Goal: Transaction & Acquisition: Purchase product/service

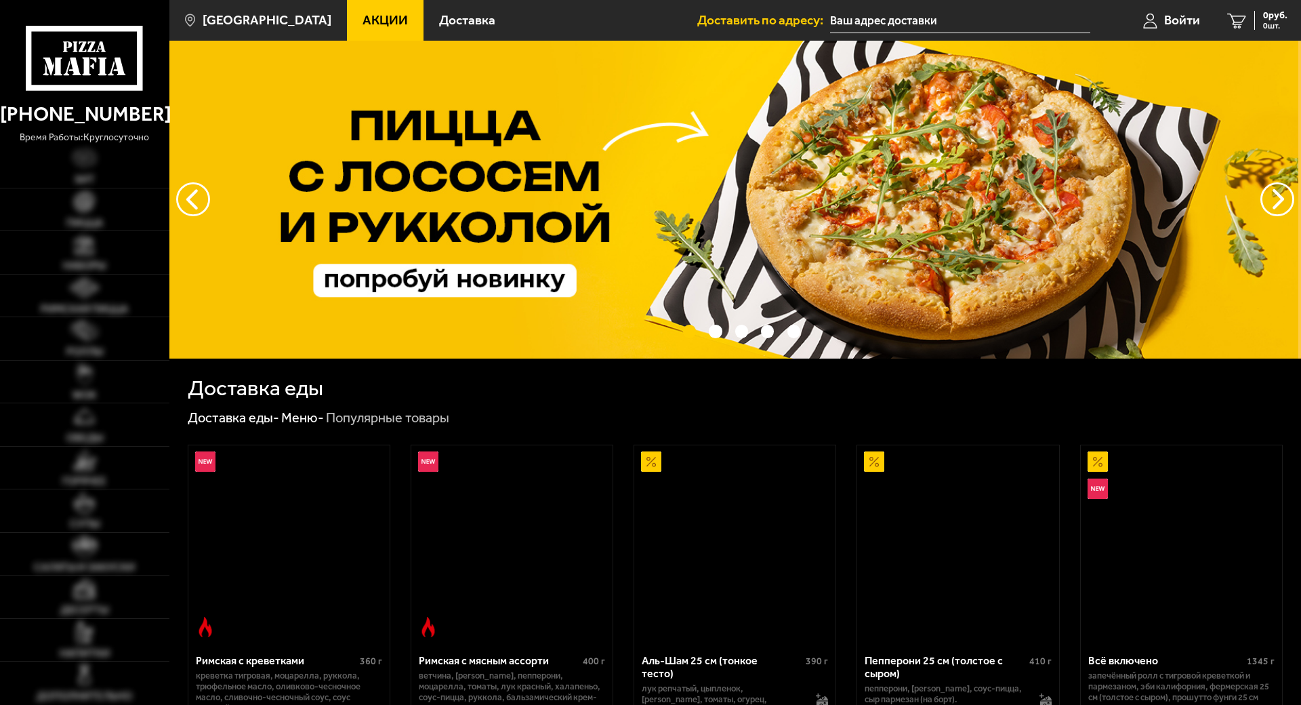
type input "[STREET_ADDRESS]"
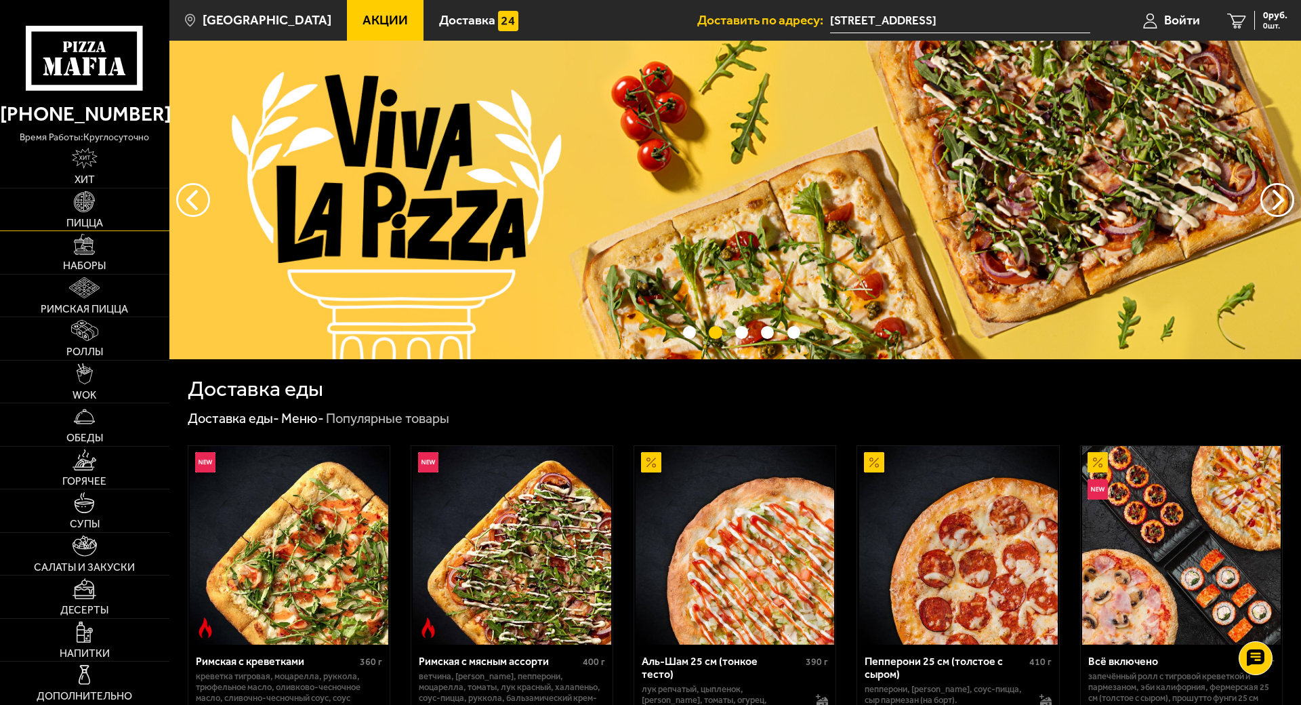
click at [85, 196] on img at bounding box center [84, 201] width 21 height 21
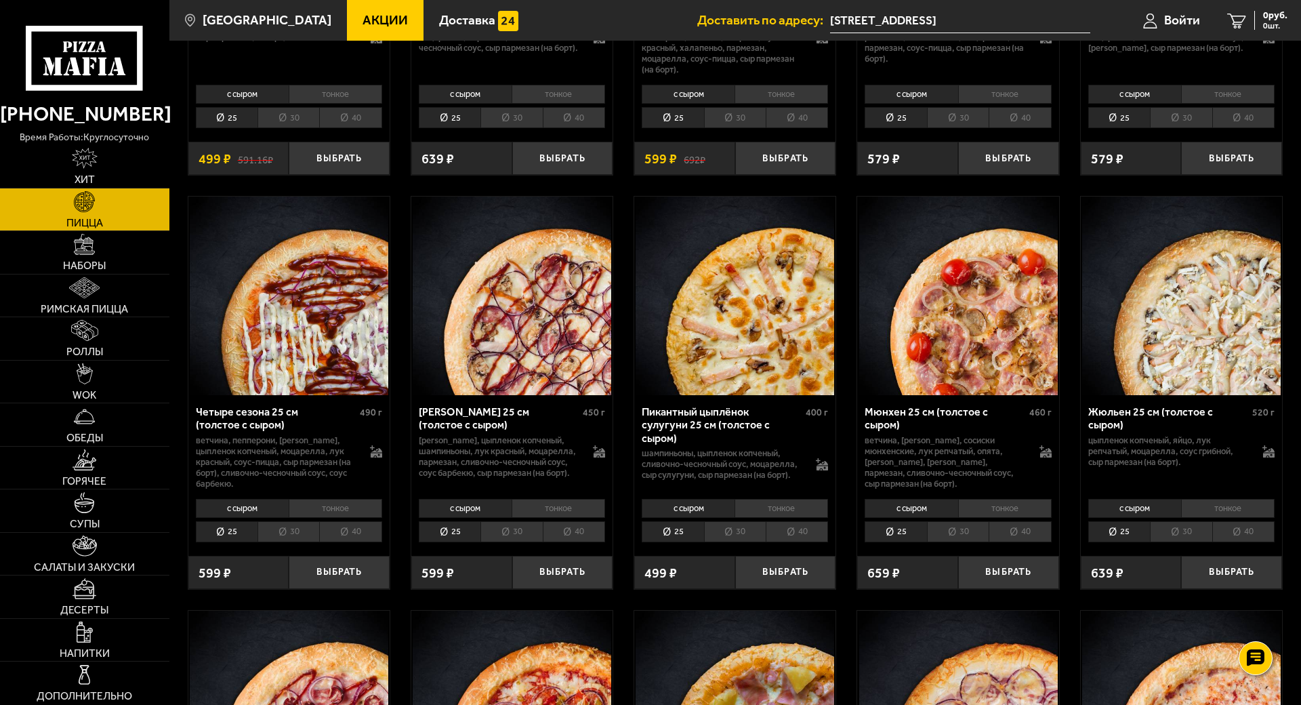
scroll to position [2033, 0]
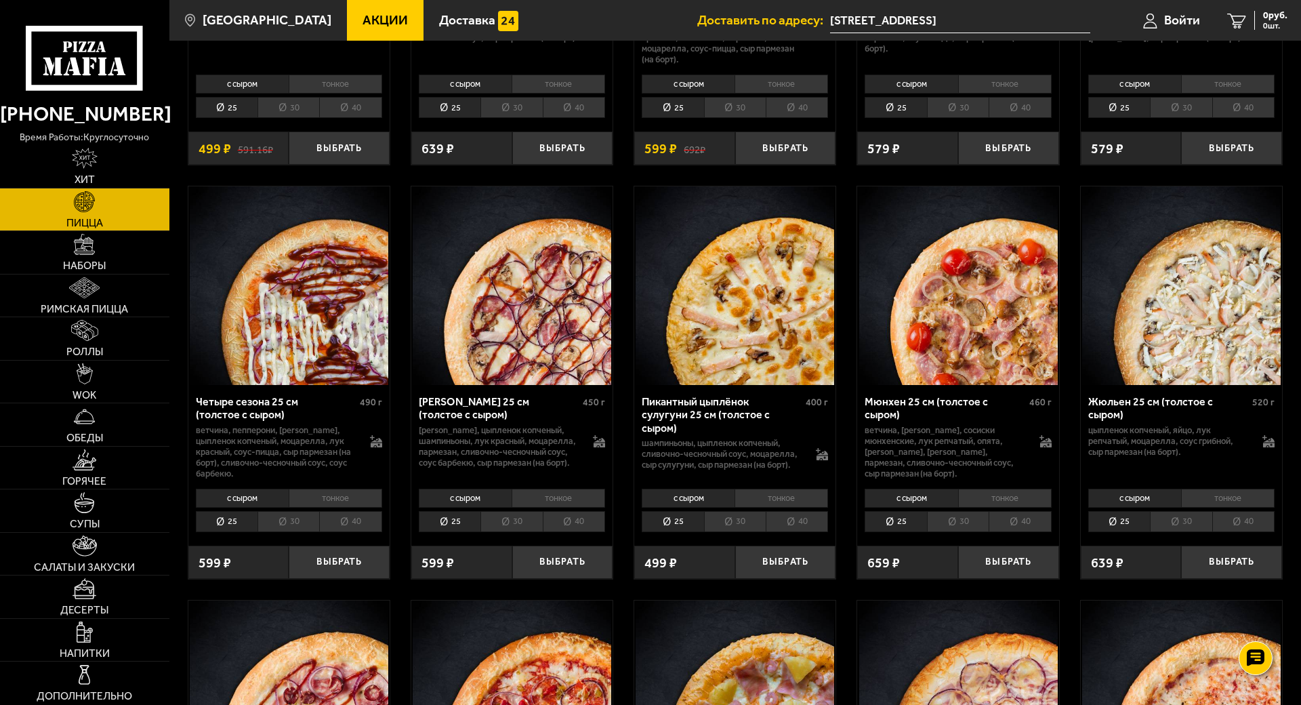
click at [281, 518] on li "30" at bounding box center [288, 521] width 62 height 21
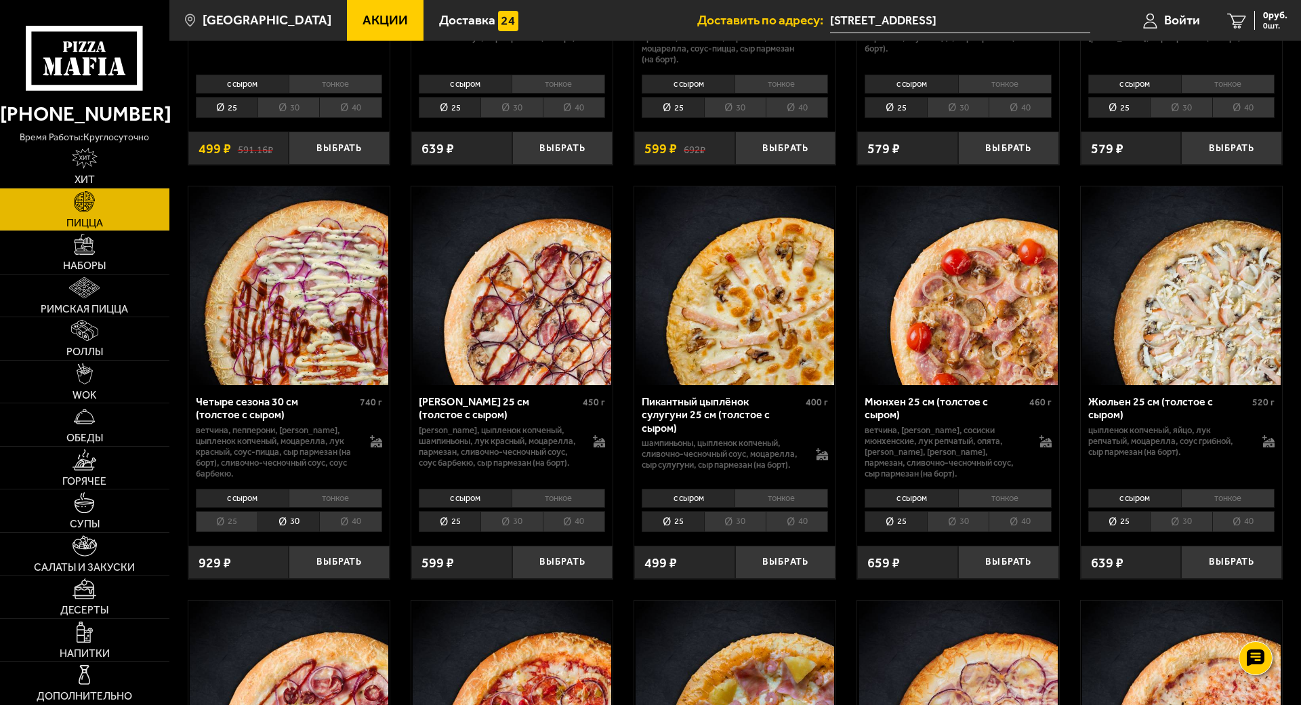
click at [219, 522] on li "25" at bounding box center [227, 521] width 62 height 21
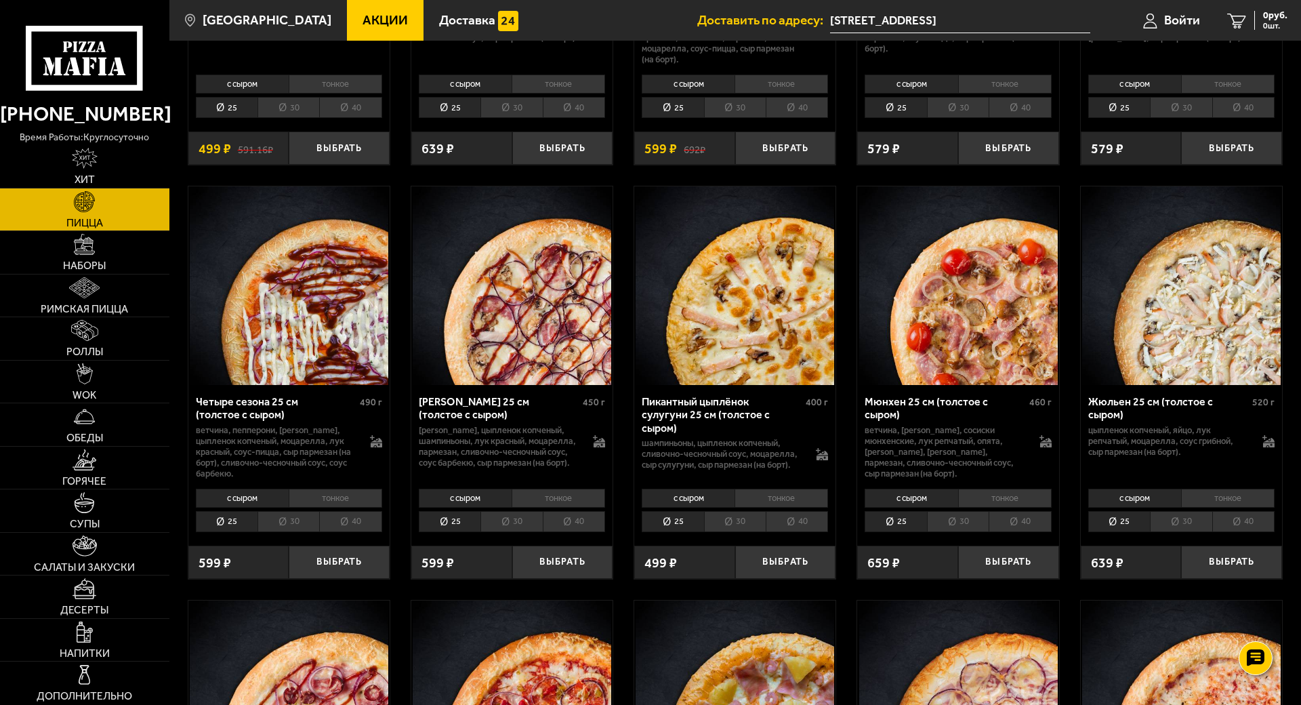
click at [272, 520] on li "30" at bounding box center [288, 521] width 62 height 21
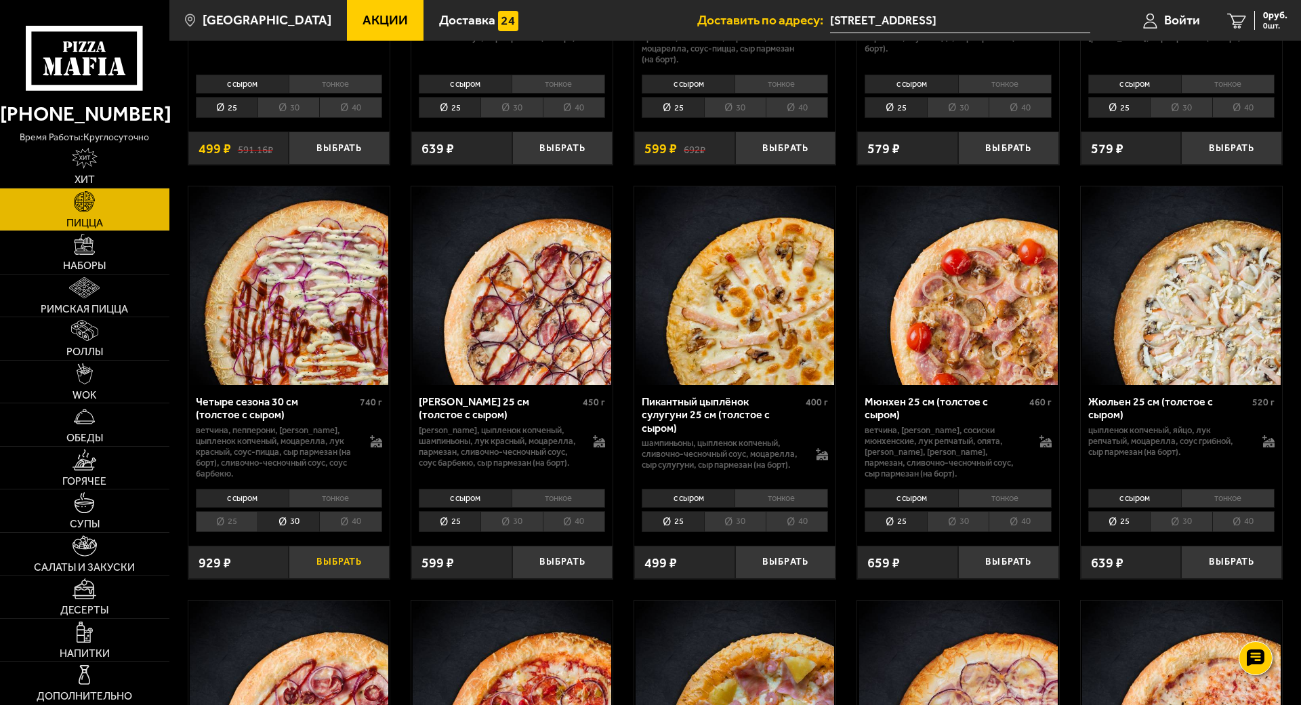
click at [335, 560] on button "Выбрать" at bounding box center [339, 561] width 101 height 33
click at [1262, 23] on span "1 шт." at bounding box center [1269, 26] width 35 height 8
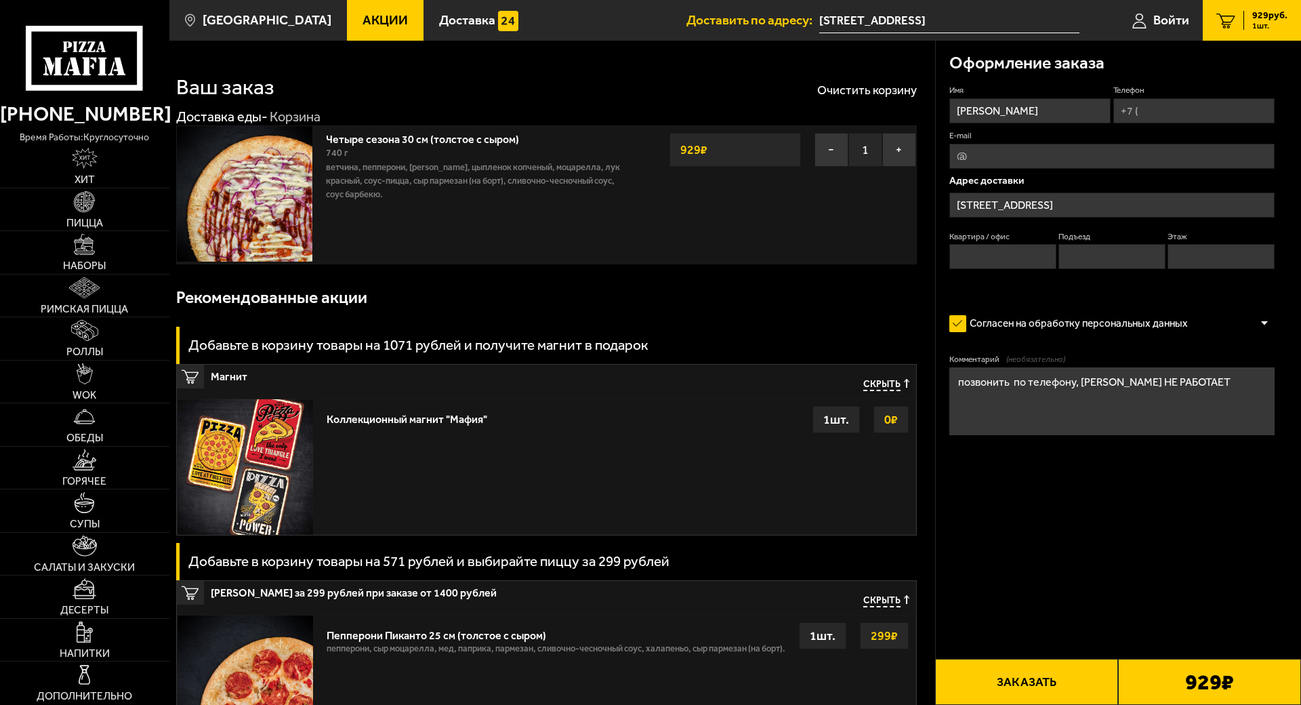
click at [1173, 110] on input "Телефон" at bounding box center [1193, 110] width 161 height 25
type input "[PHONE_NUMBER]"
click at [1035, 268] on input "Квартира / офис" at bounding box center [1002, 256] width 107 height 25
type input "298"
click at [1077, 261] on input "Подъезд" at bounding box center [1111, 256] width 107 height 25
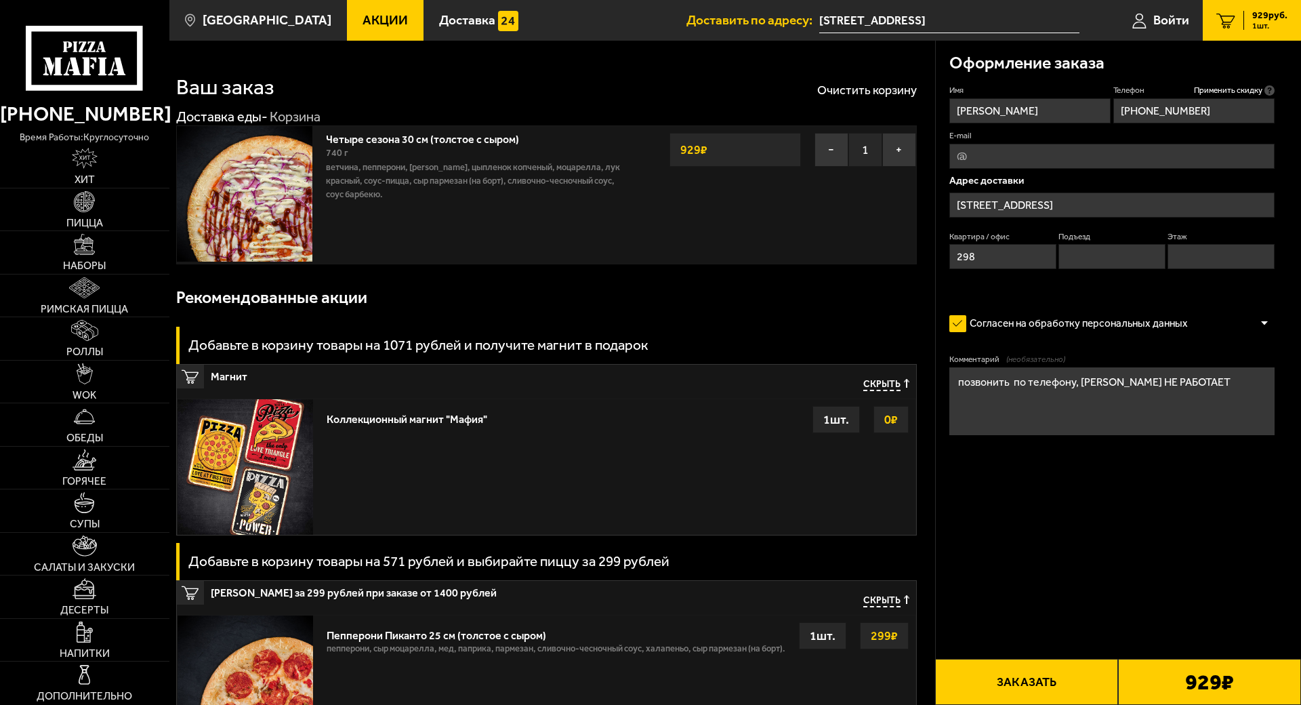
type input "9"
click at [1197, 253] on input "Этаж" at bounding box center [1220, 256] width 107 height 25
type input "1"
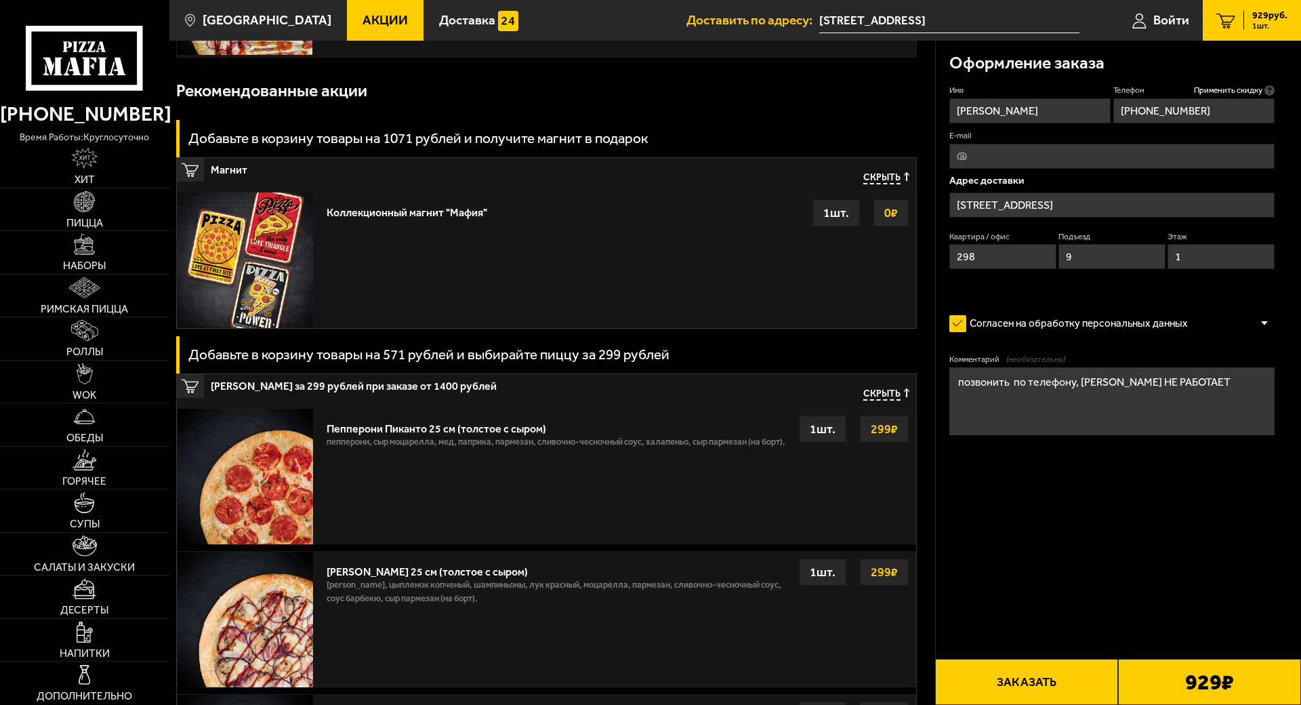
scroll to position [271, 0]
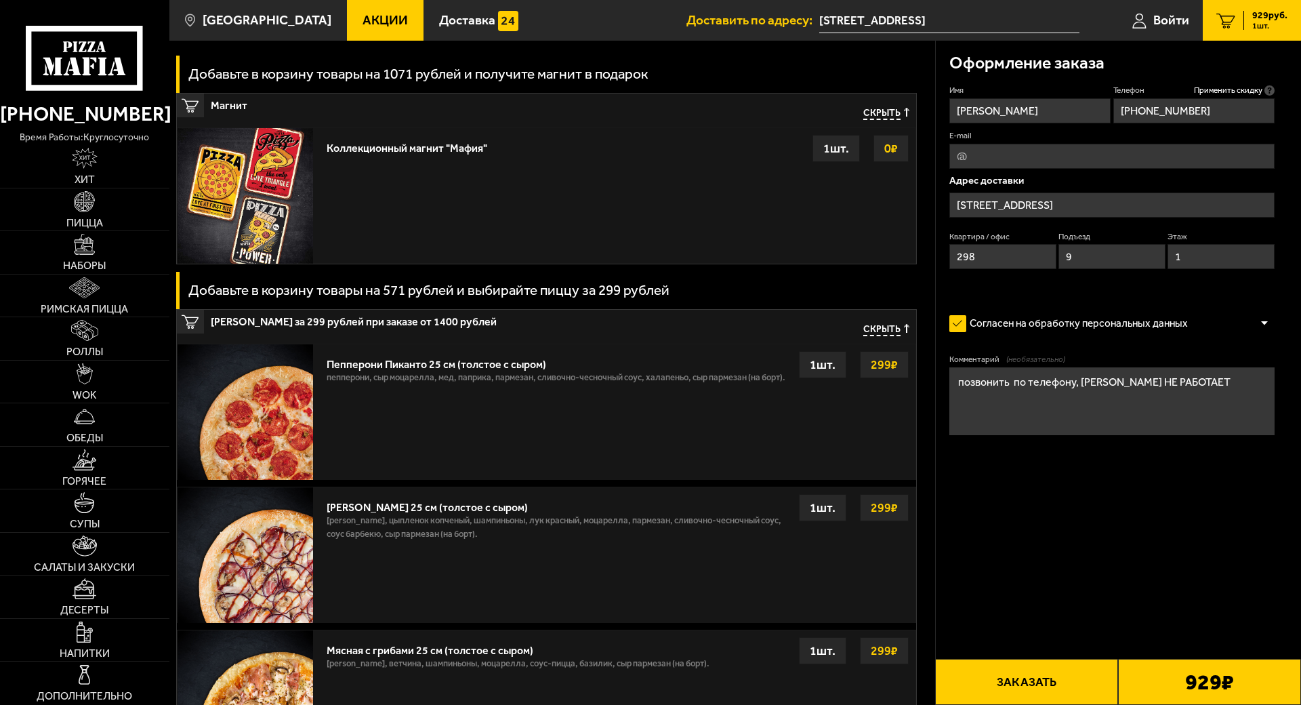
click at [1025, 659] on button "Заказать" at bounding box center [1026, 682] width 183 height 46
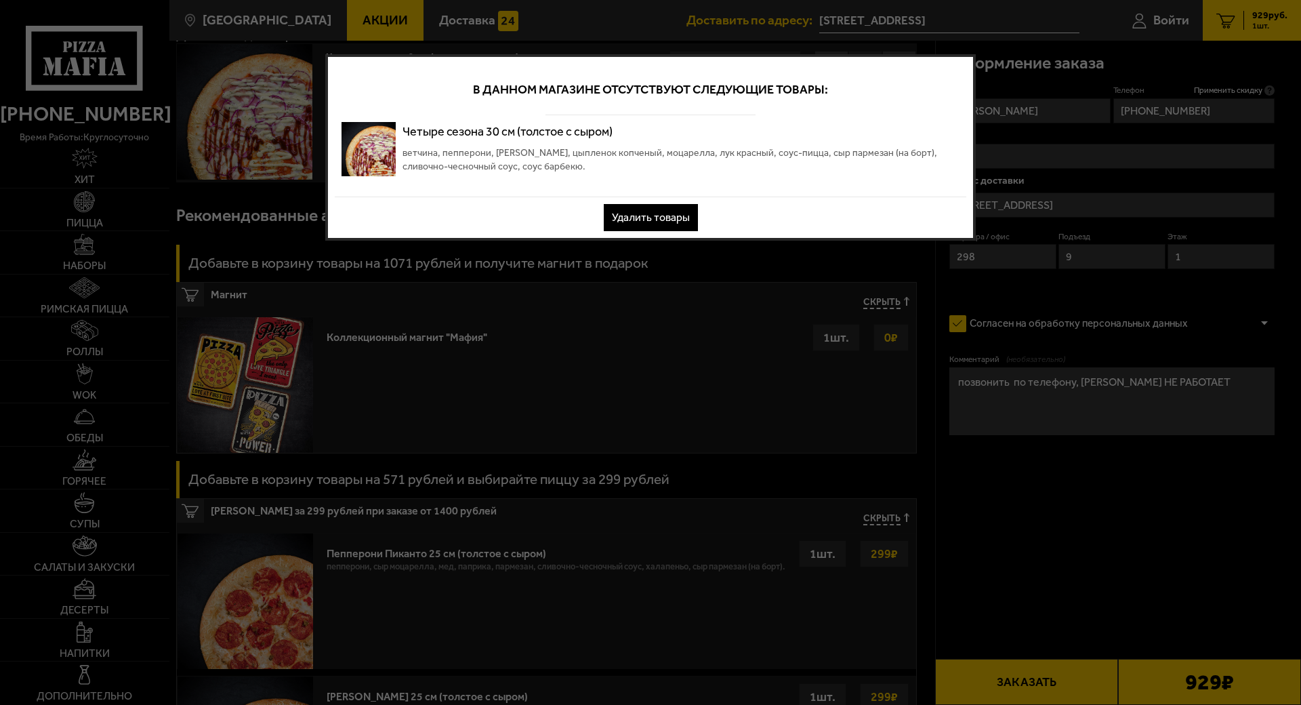
scroll to position [0, 0]
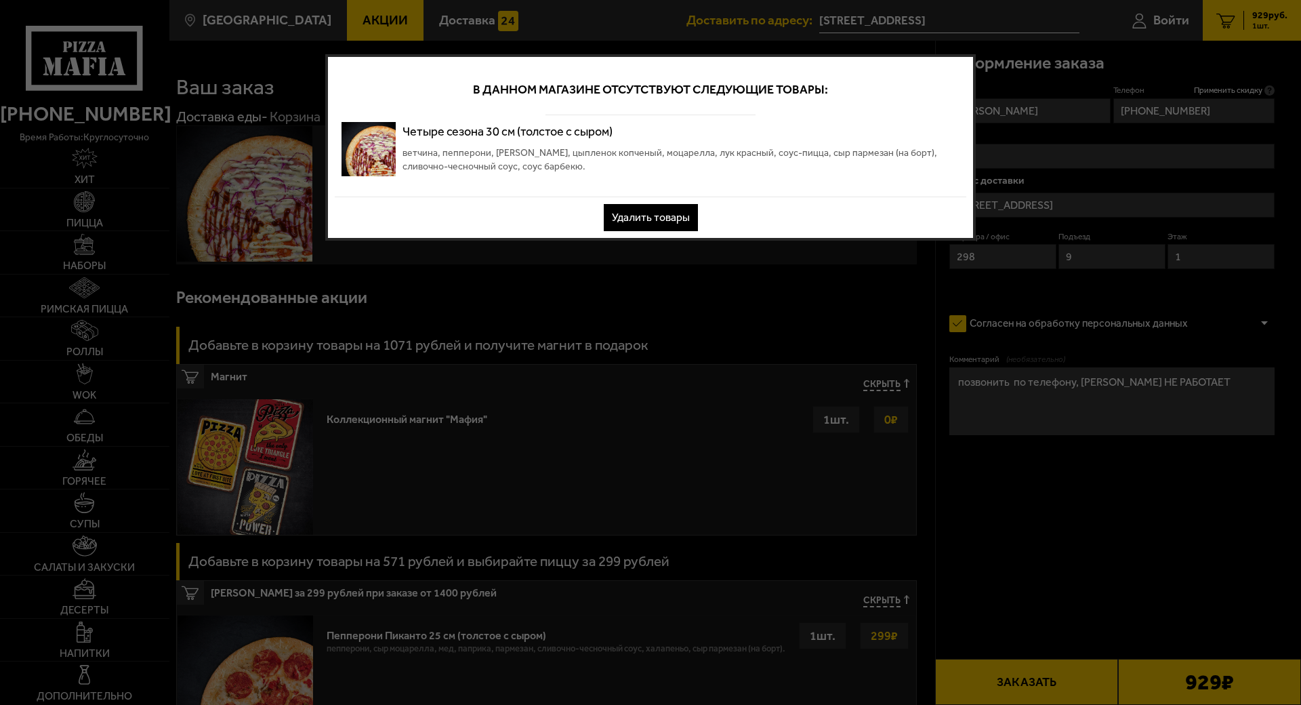
click at [667, 220] on button "Удалить товары" at bounding box center [651, 217] width 94 height 27
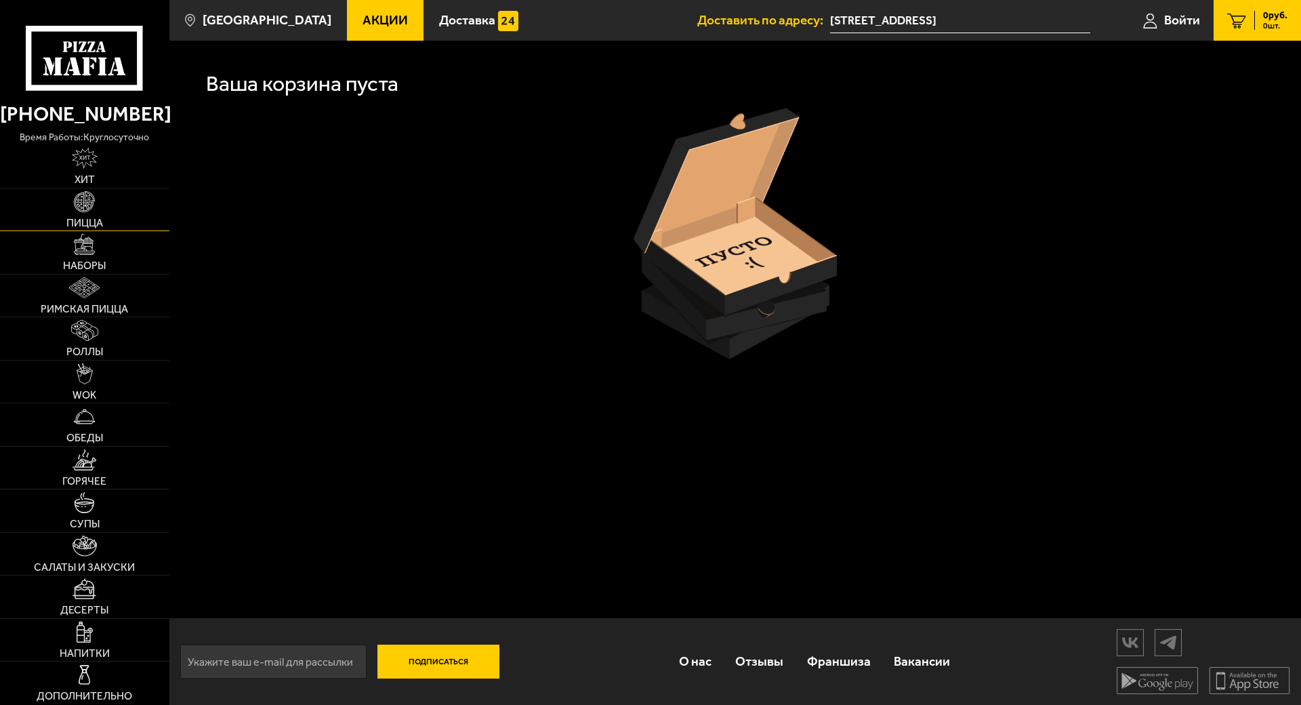
click at [87, 207] on link "Пицца" at bounding box center [84, 209] width 169 height 43
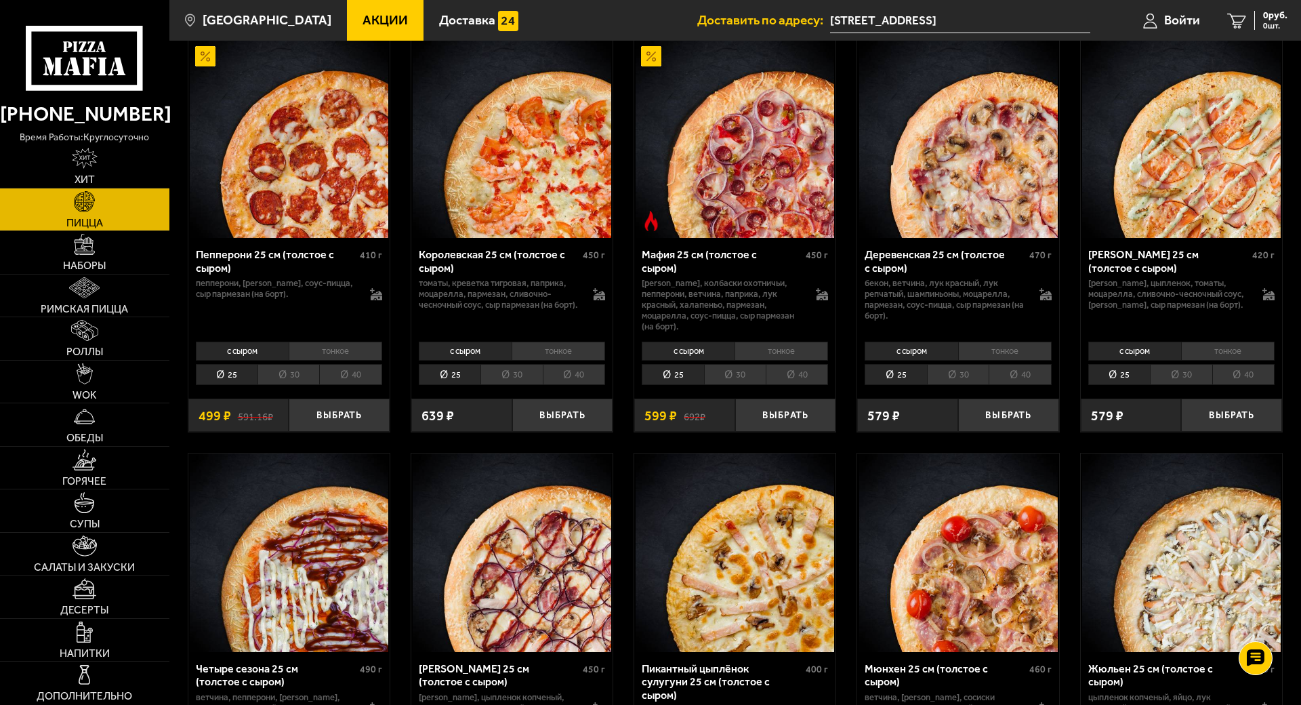
scroll to position [1762, 0]
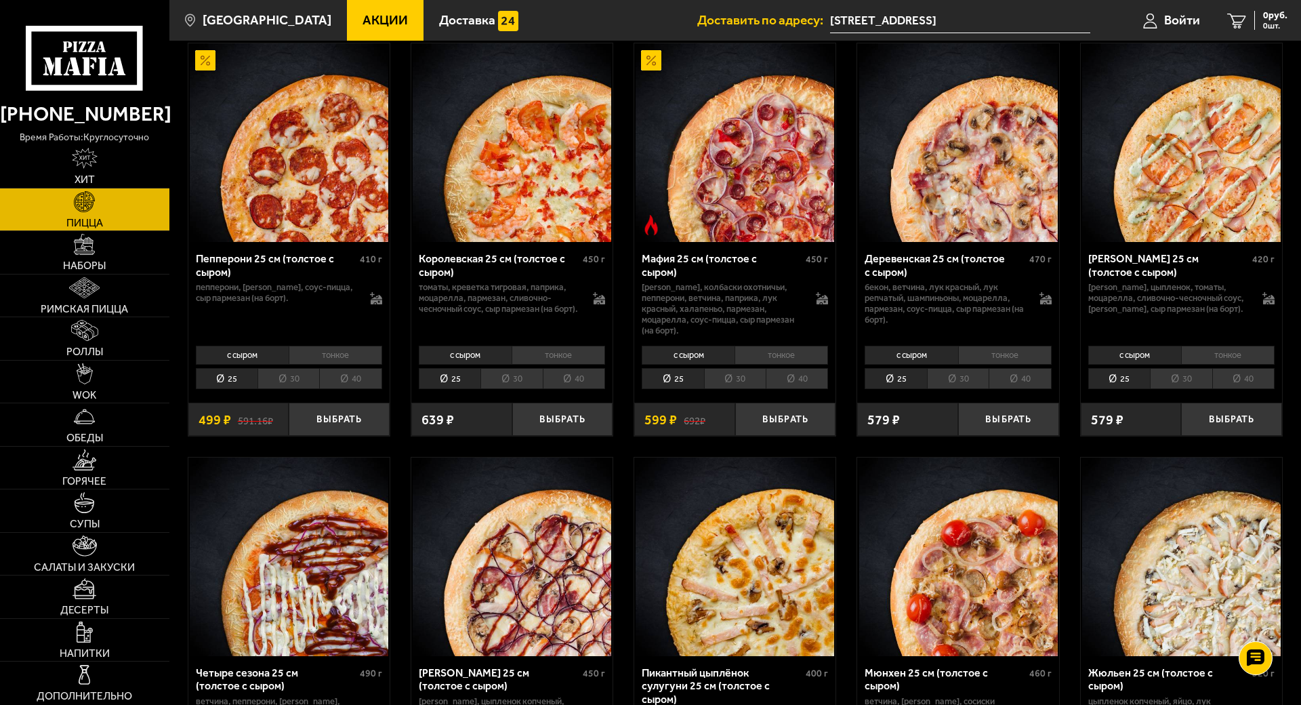
click at [515, 378] on li "30" at bounding box center [511, 378] width 62 height 21
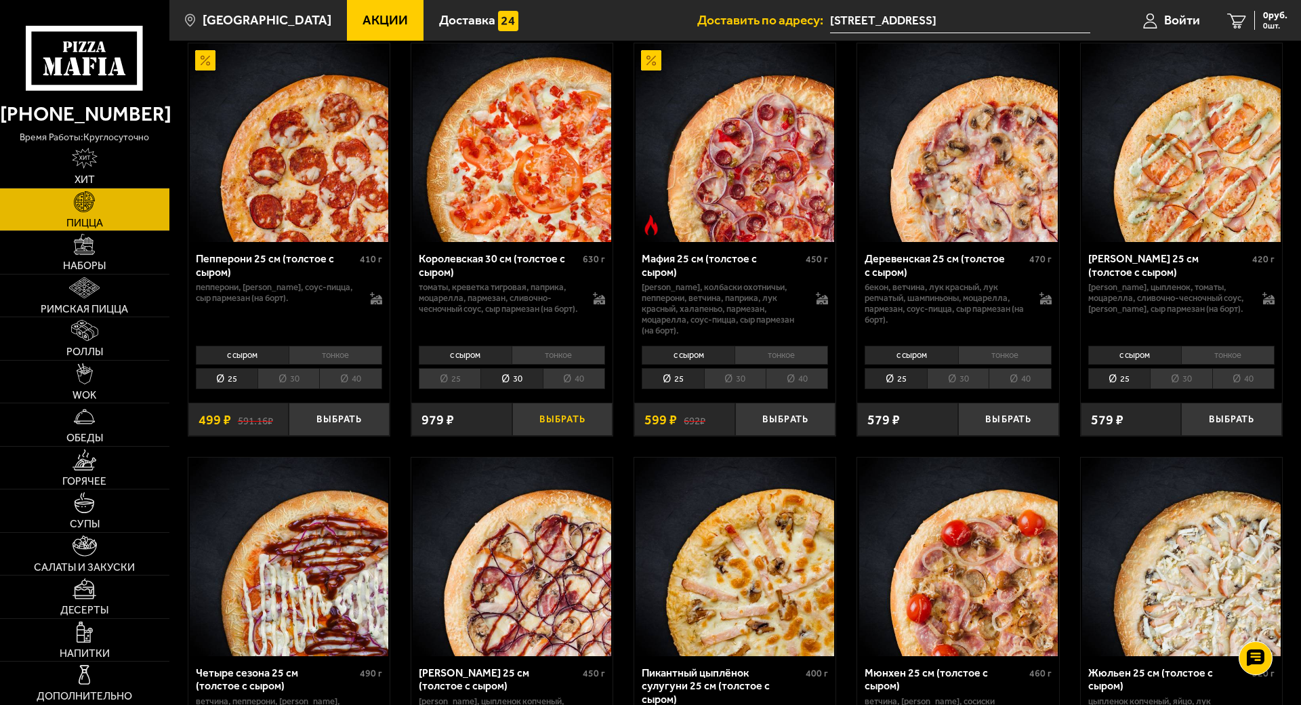
click at [551, 419] on button "Выбрать" at bounding box center [562, 418] width 101 height 33
click at [1268, 16] on span "979 руб." at bounding box center [1269, 15] width 35 height 9
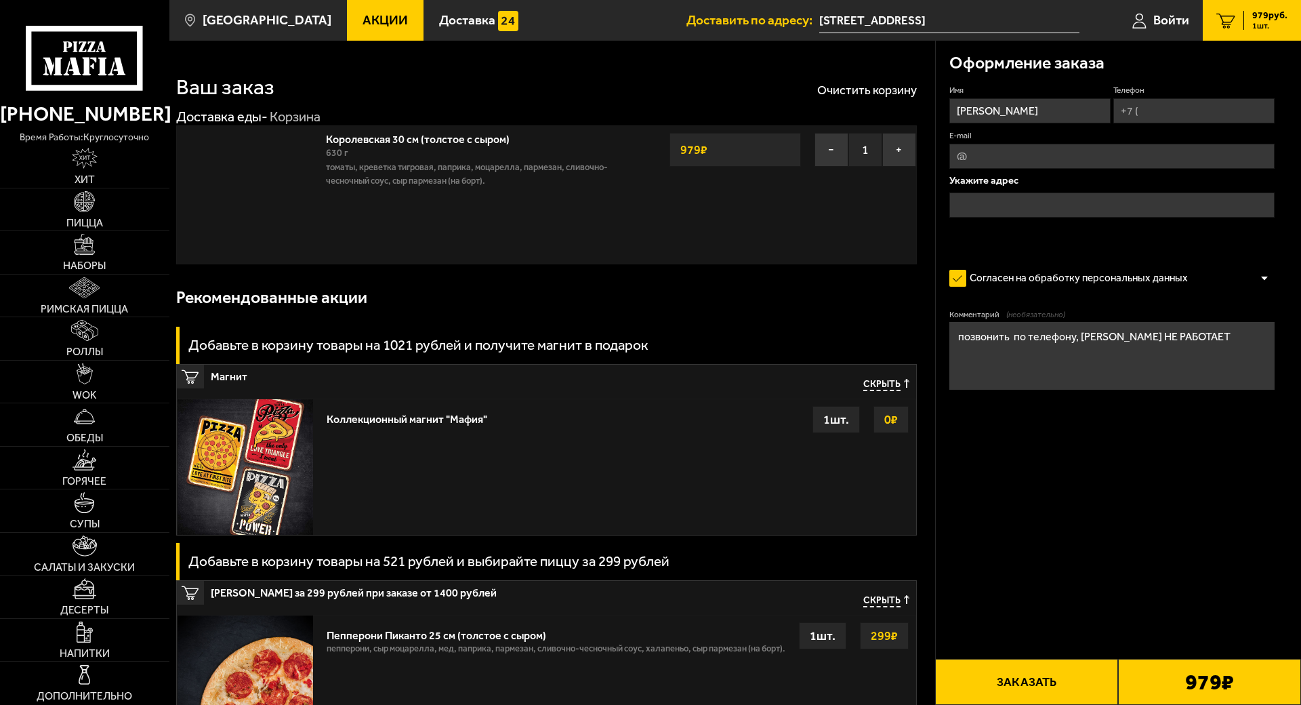
type input "[STREET_ADDRESS]"
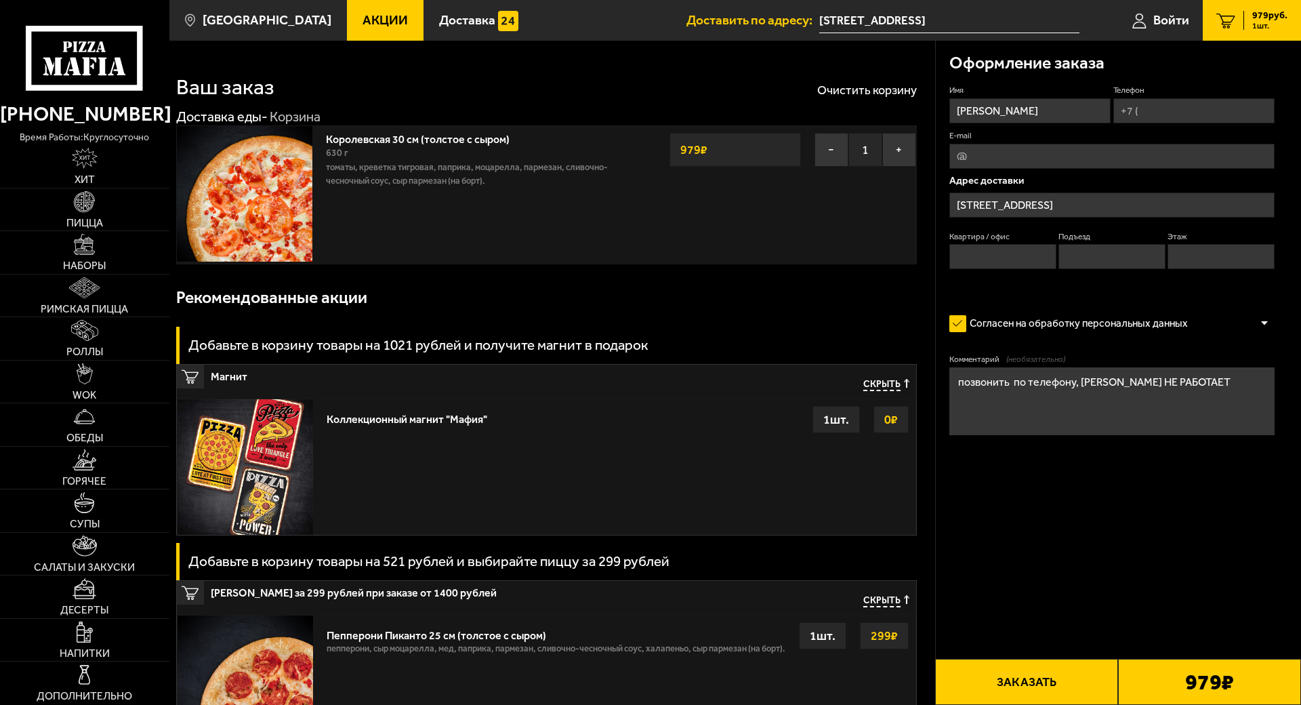
click at [1021, 264] on input "Квартира / офис" at bounding box center [1002, 256] width 107 height 25
type input "298"
click at [1079, 266] on input "Подъезд" at bounding box center [1111, 256] width 107 height 25
type input "9"
click at [1191, 262] on input "Этаж" at bounding box center [1220, 256] width 107 height 25
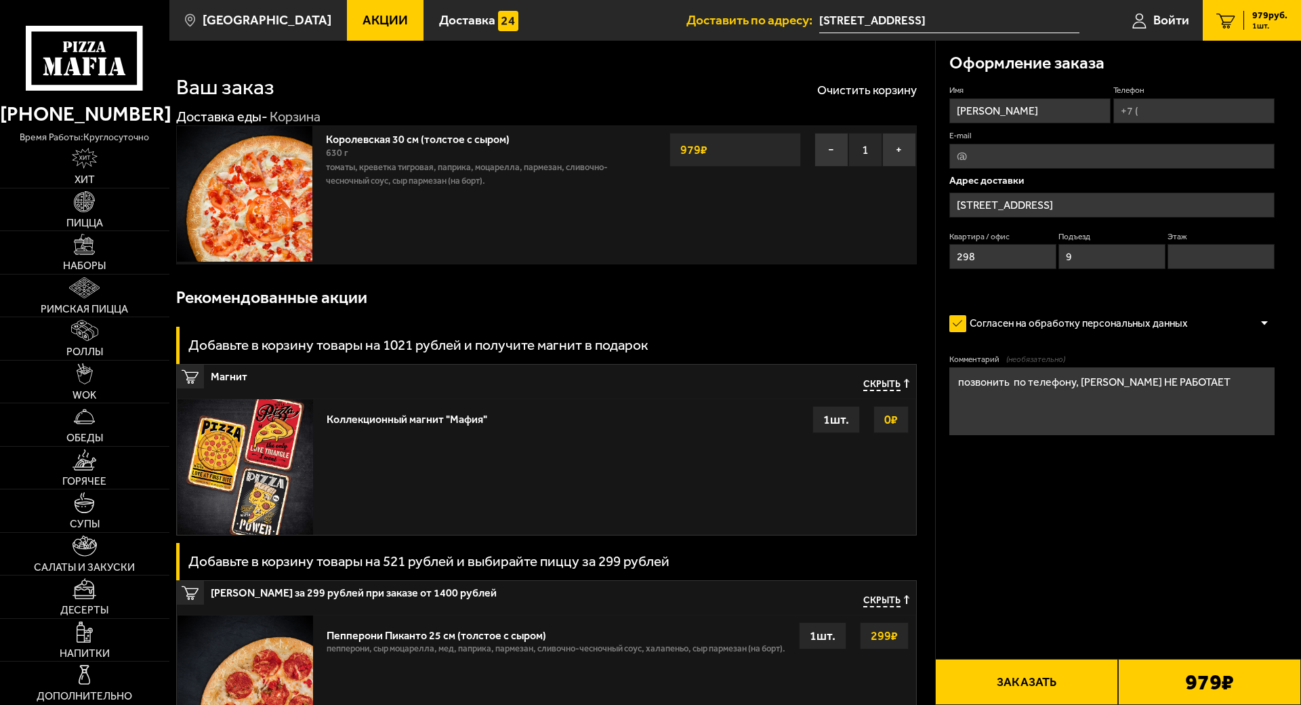
type input "1"
click at [1205, 104] on input "Телефон" at bounding box center [1193, 110] width 161 height 25
type input "[PHONE_NUMBER]"
click at [1043, 659] on button "Заказать" at bounding box center [1026, 682] width 183 height 46
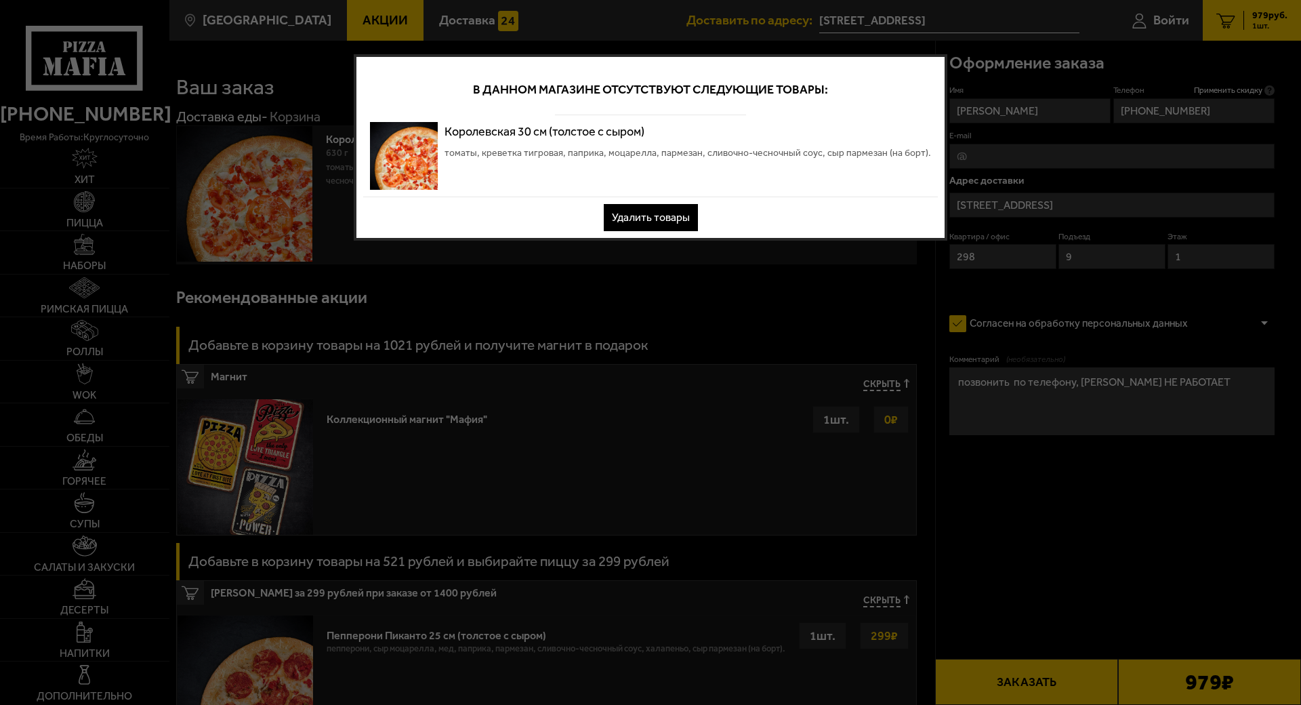
click at [682, 217] on button "Удалить товары" at bounding box center [651, 217] width 94 height 27
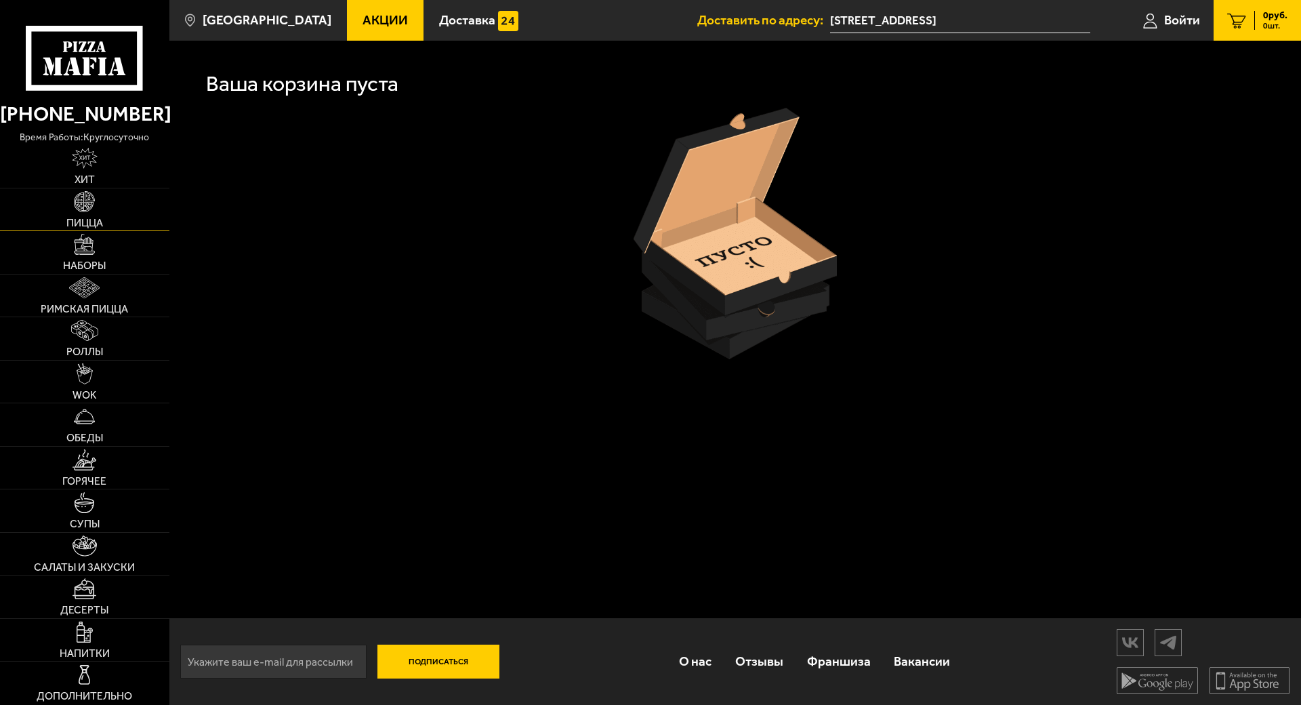
click at [85, 207] on link "Пицца" at bounding box center [84, 209] width 169 height 43
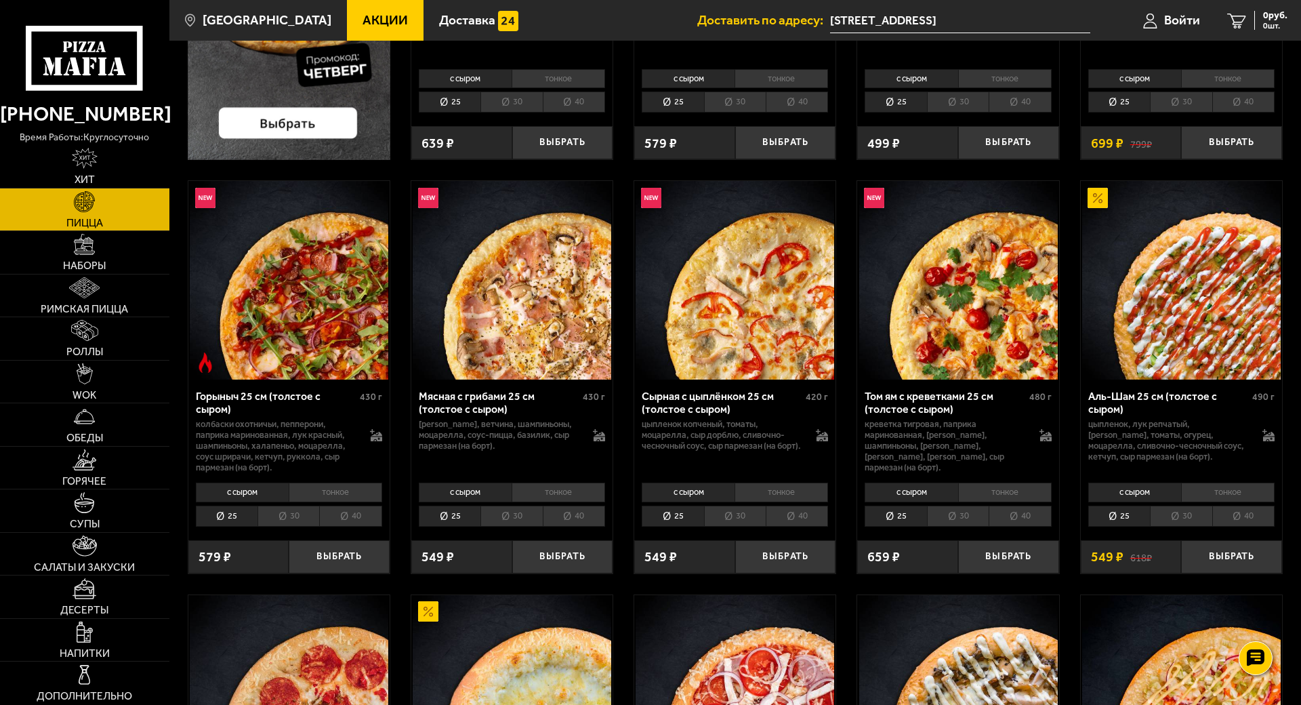
scroll to position [407, 0]
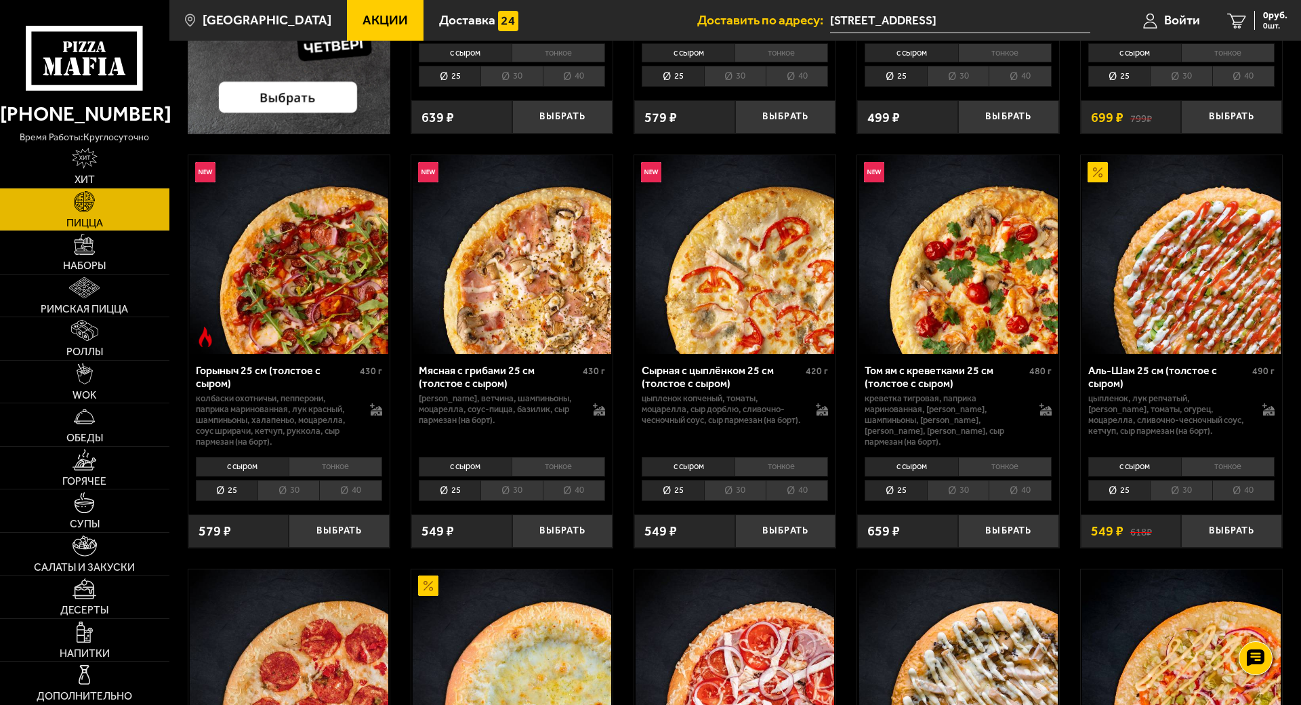
click at [741, 494] on li "30" at bounding box center [735, 490] width 62 height 21
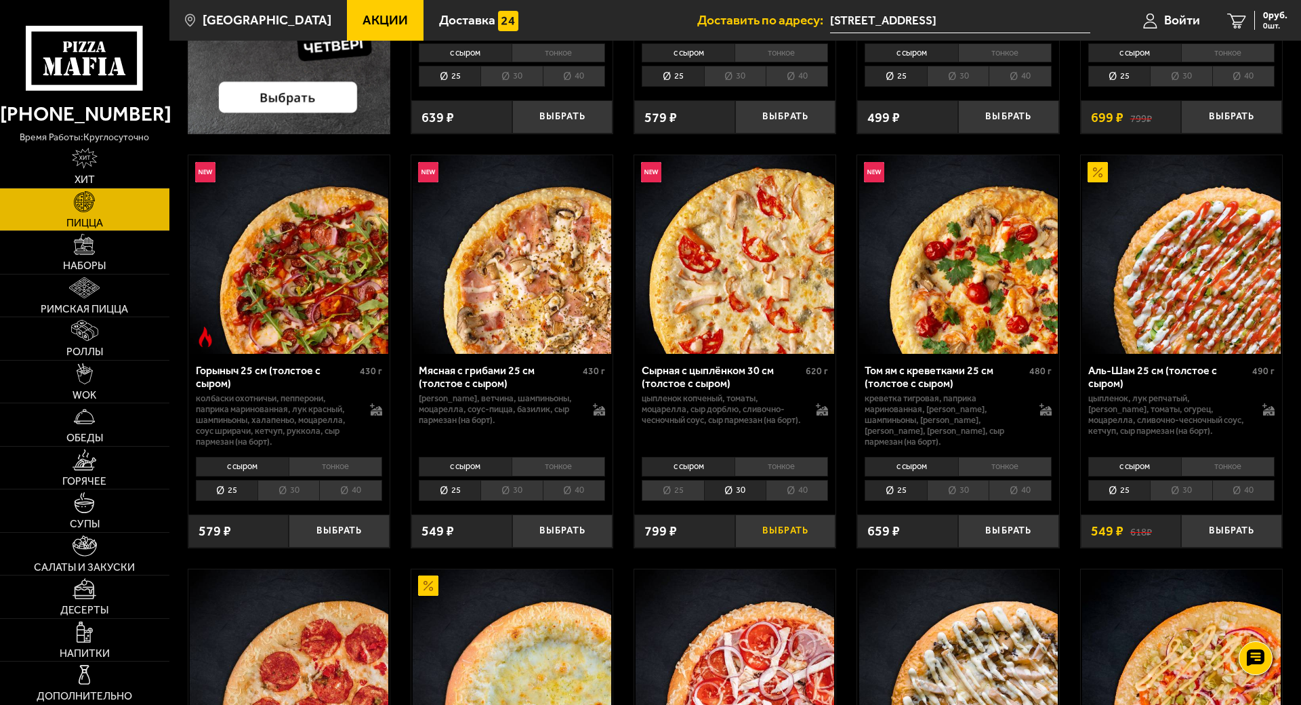
click at [772, 526] on button "Выбрать" at bounding box center [785, 530] width 101 height 33
click at [1280, 20] on span "799 руб." at bounding box center [1269, 15] width 35 height 9
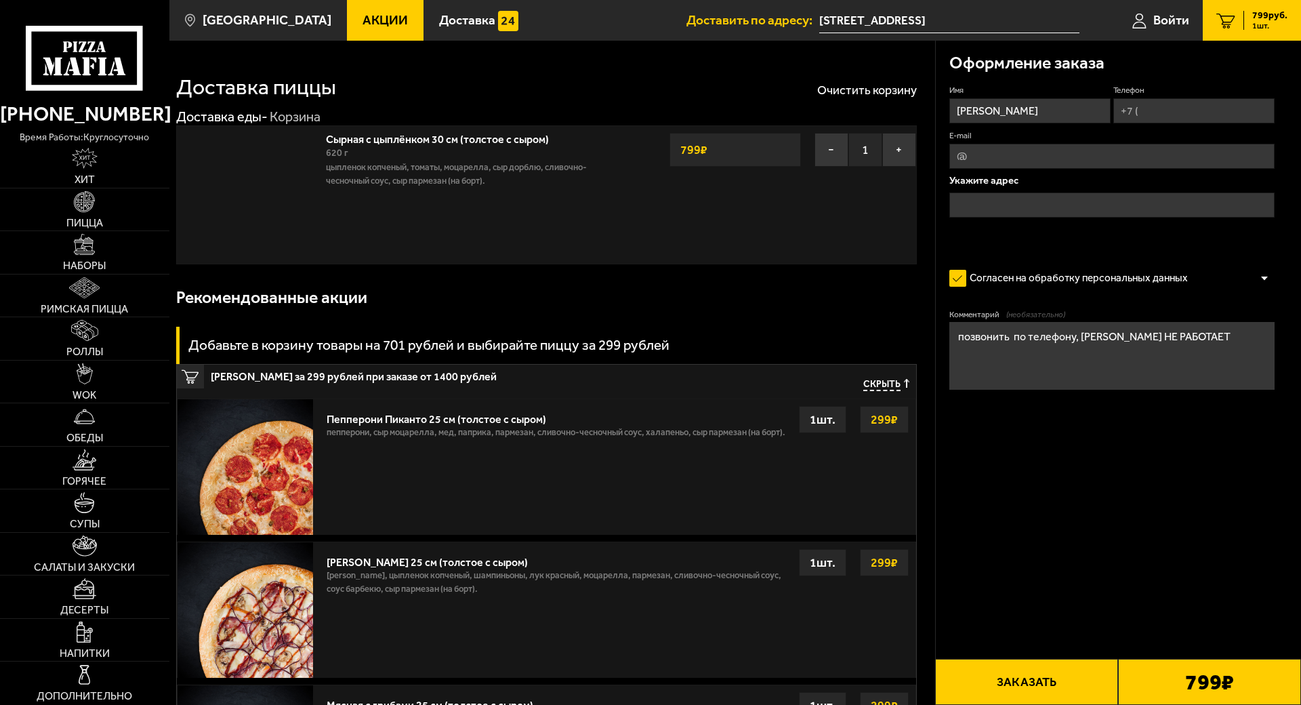
type input "[STREET_ADDRESS]"
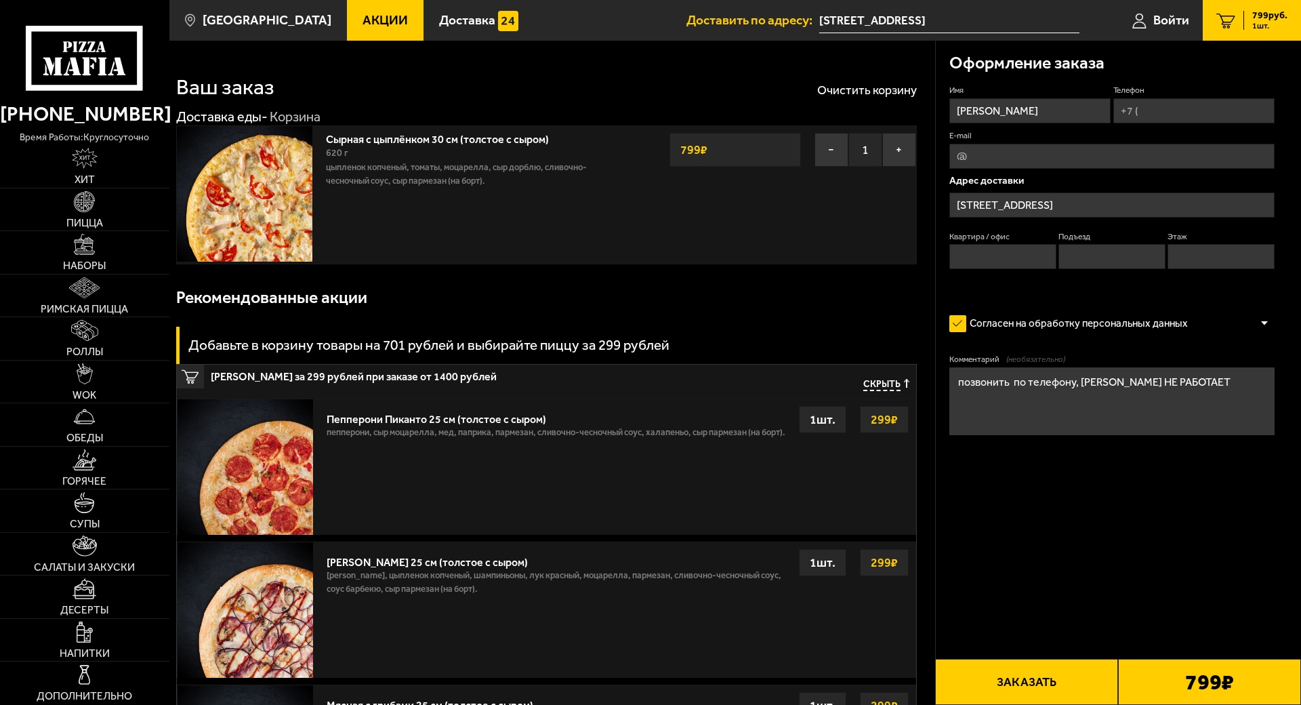
click at [1178, 107] on input "Телефон" at bounding box center [1193, 110] width 161 height 25
type input "[PHONE_NUMBER]"
click at [1020, 254] on input "Квартира / офис" at bounding box center [1002, 256] width 107 height 25
type input "298"
click at [1098, 260] on input "Подъезд" at bounding box center [1111, 256] width 107 height 25
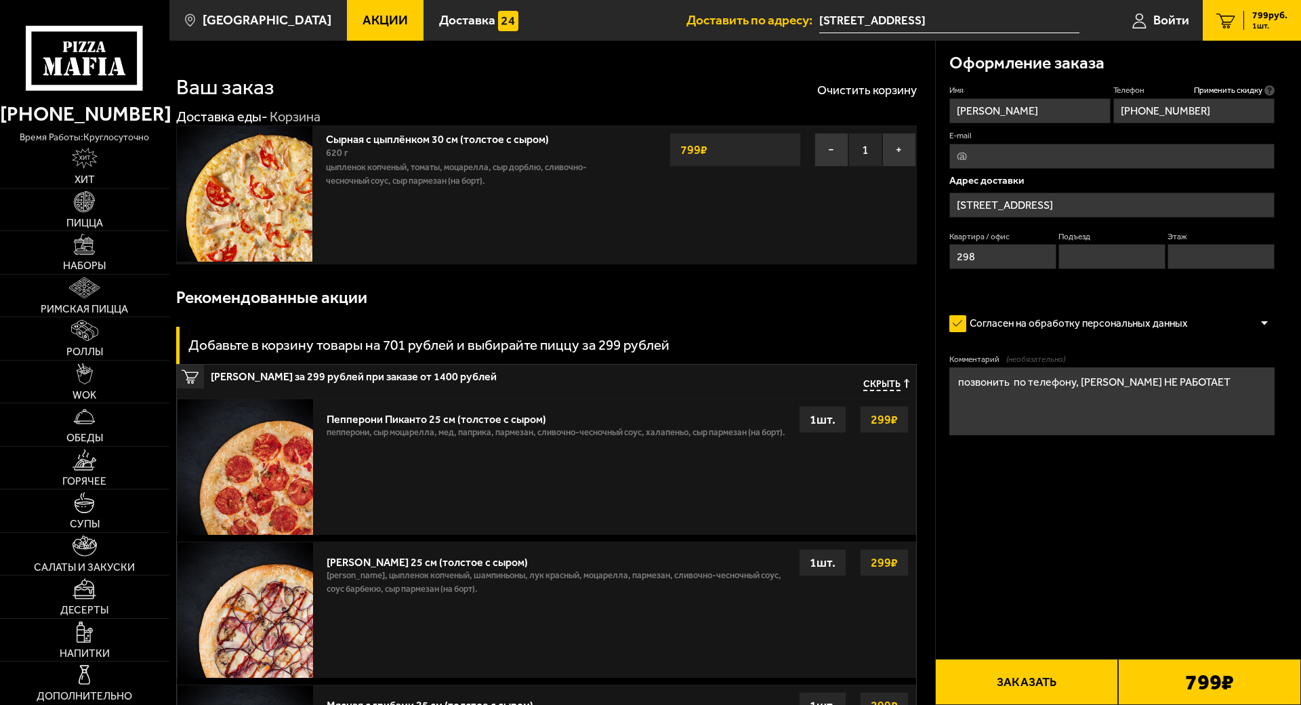
type input "9"
click at [1195, 262] on input "Этаж" at bounding box center [1220, 256] width 107 height 25
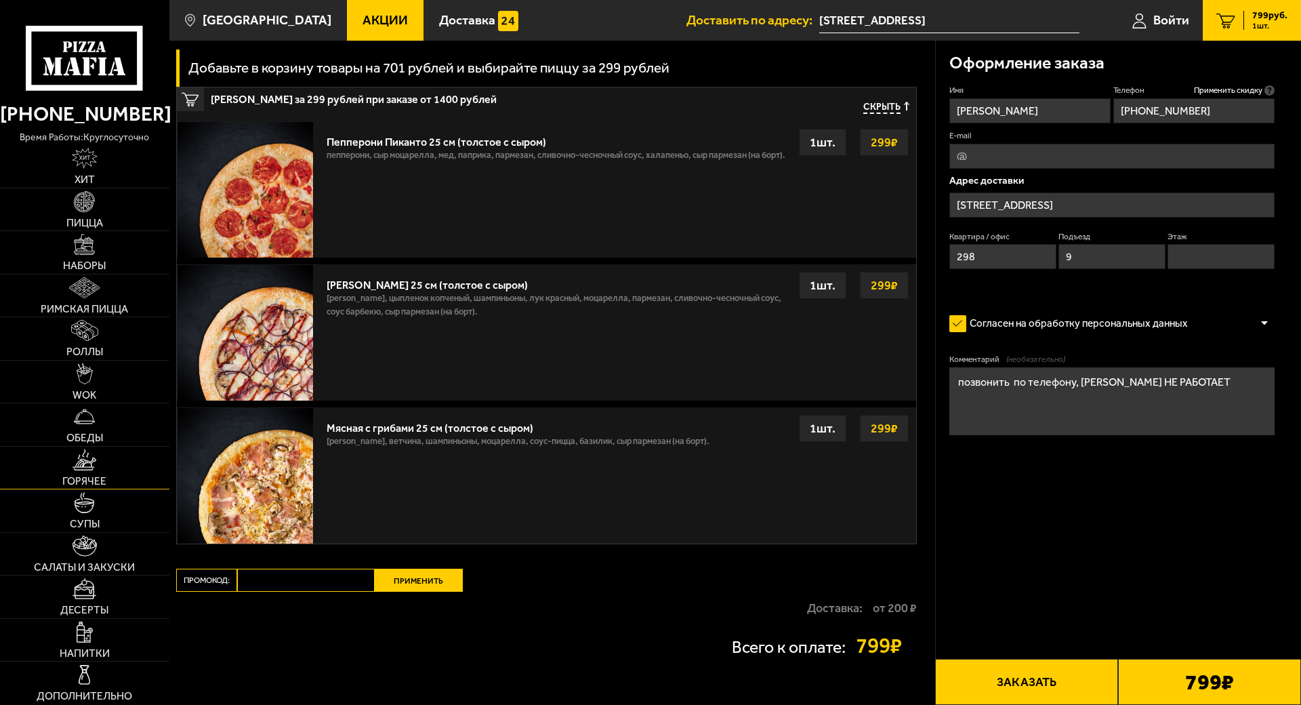
scroll to position [339, 0]
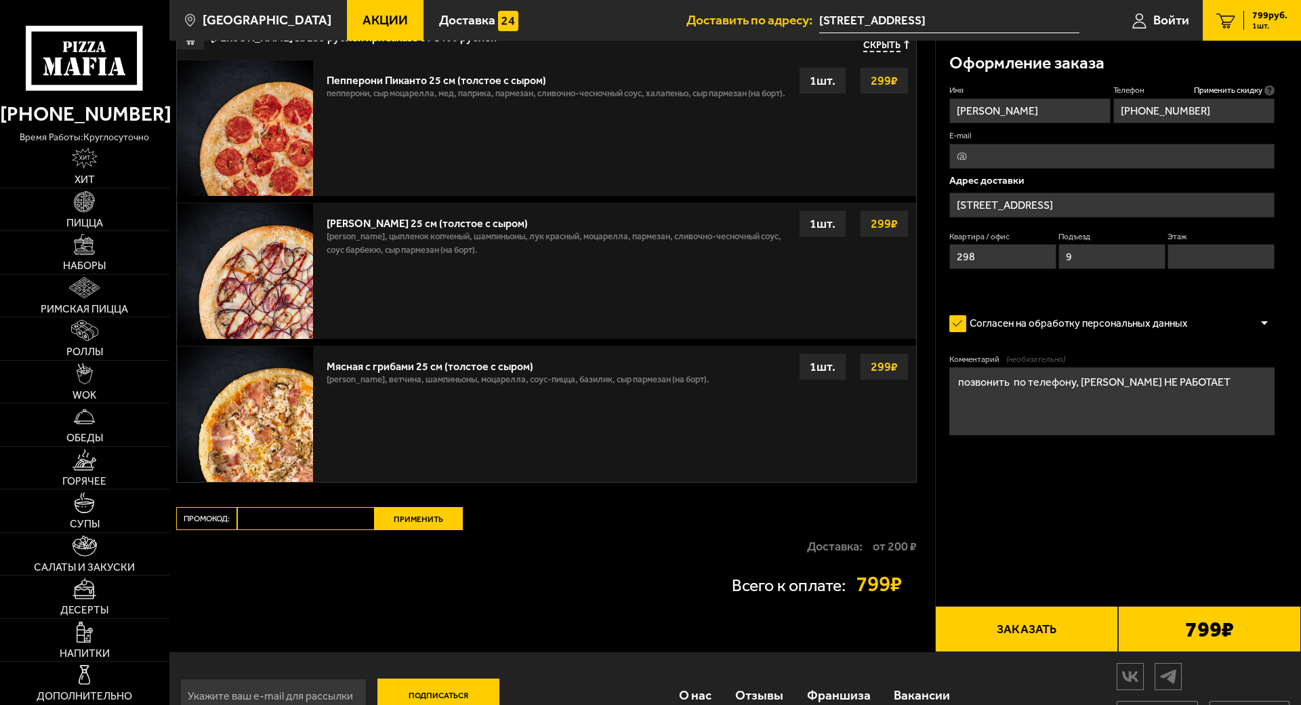
click at [1015, 621] on button "Заказать" at bounding box center [1026, 629] width 183 height 46
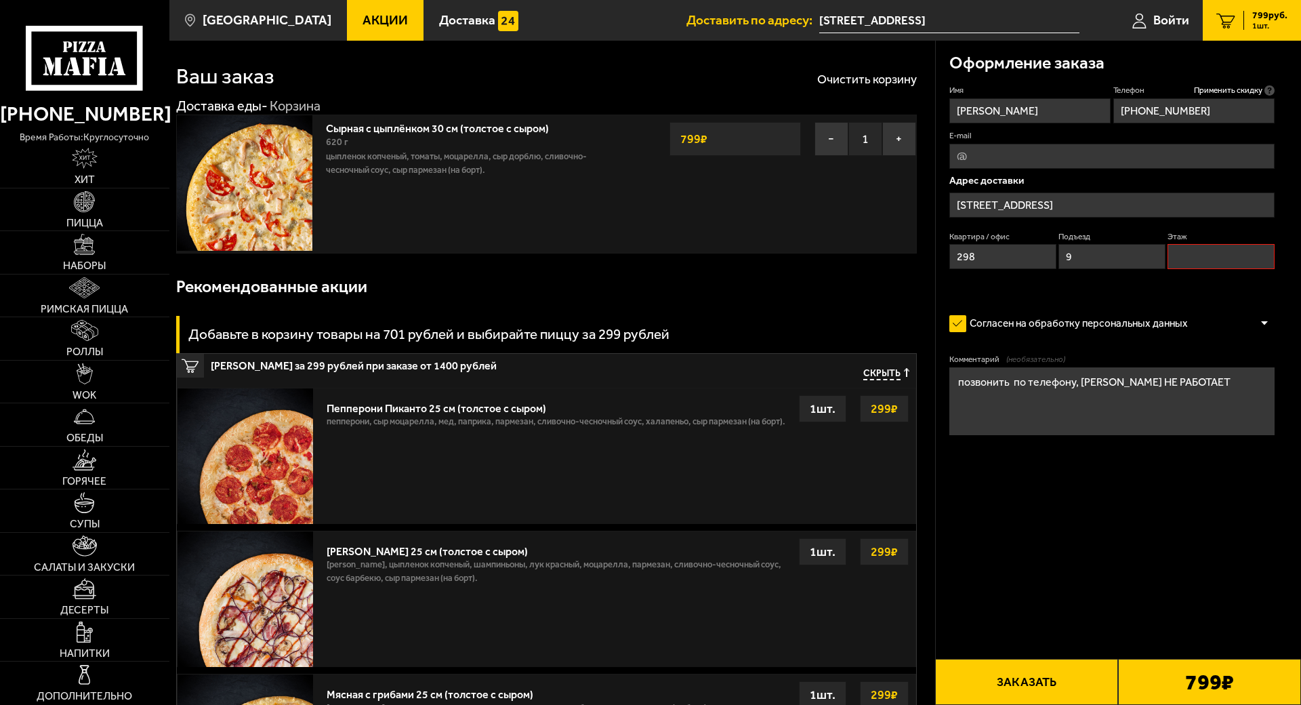
scroll to position [0, 0]
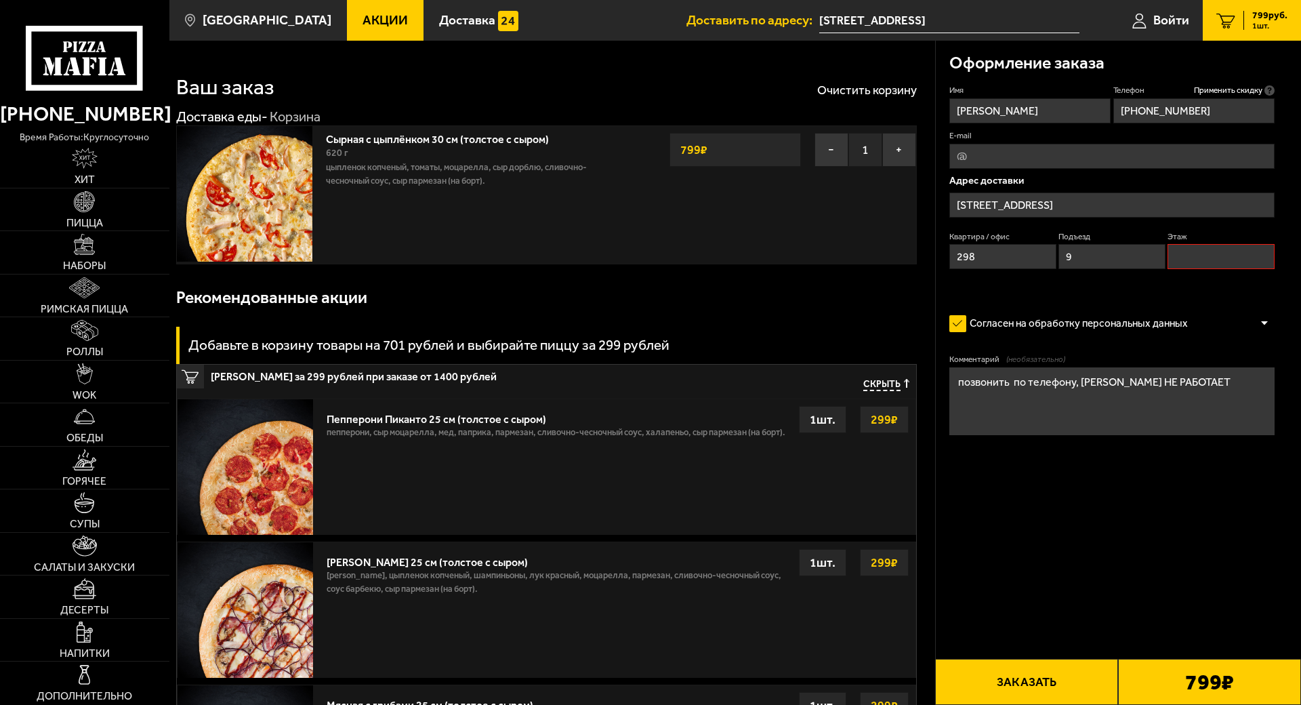
click at [1206, 249] on input "Этаж" at bounding box center [1220, 256] width 107 height 25
type input "1"
click at [1028, 659] on button "Заказать" at bounding box center [1026, 682] width 183 height 46
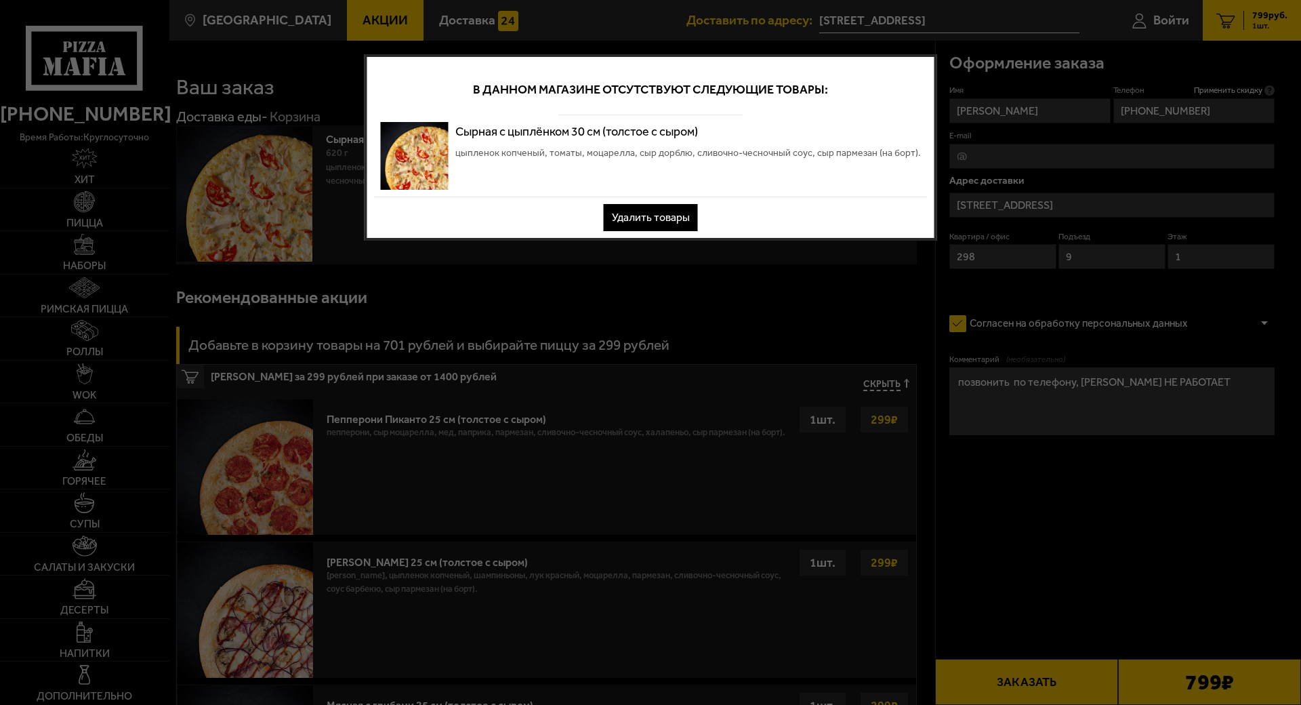
click at [648, 219] on button "Удалить товары" at bounding box center [651, 217] width 94 height 27
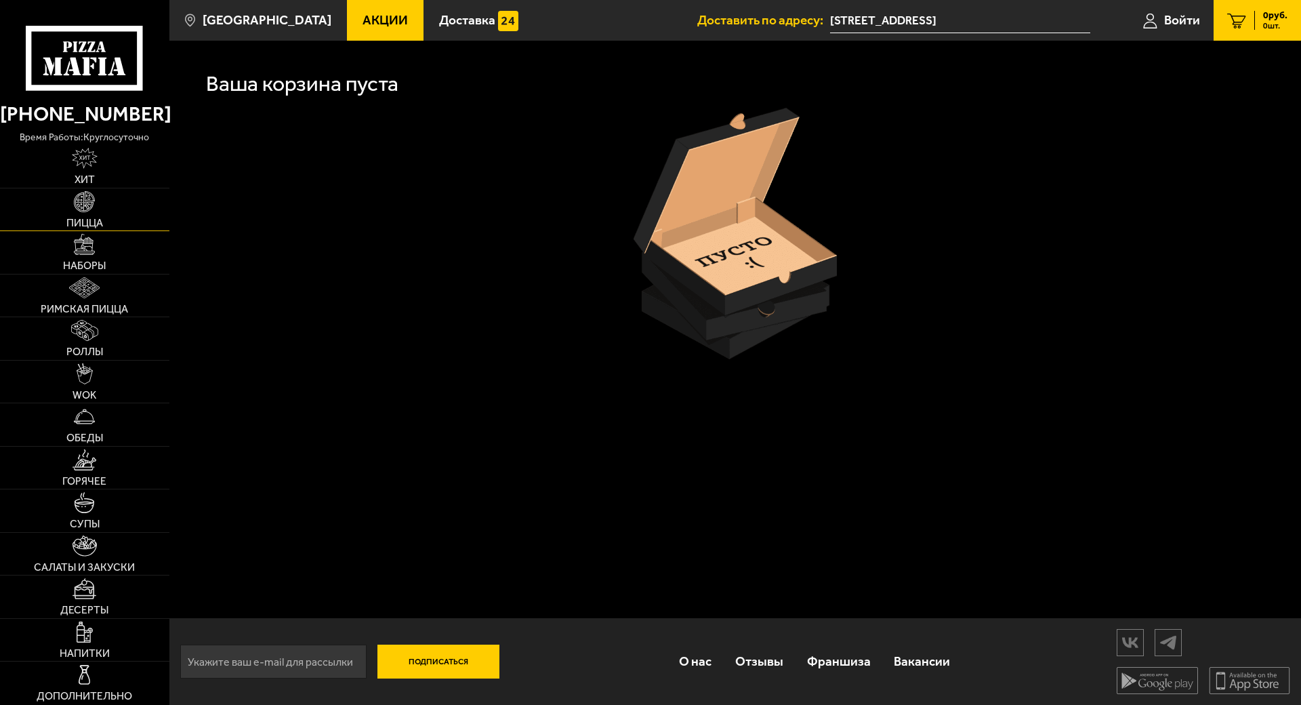
click at [100, 218] on span "Пицца" at bounding box center [84, 223] width 37 height 11
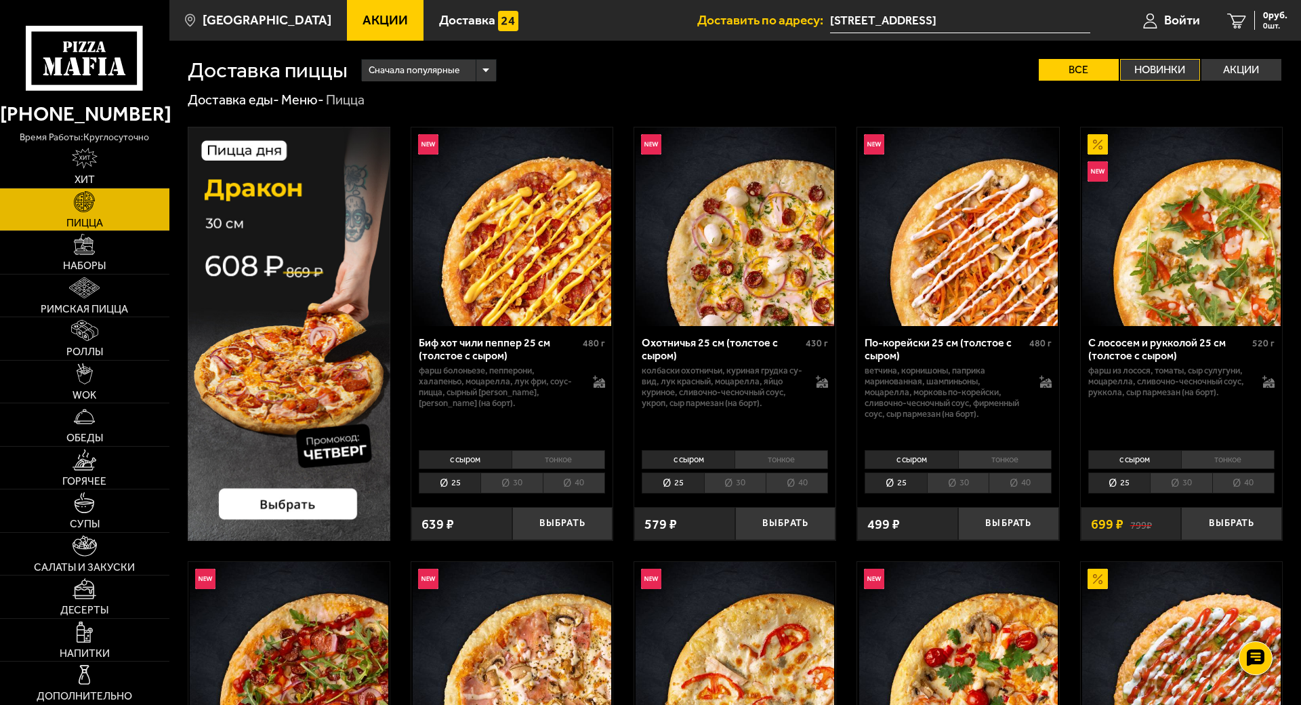
click at [1152, 69] on label "Новинки" at bounding box center [1160, 70] width 80 height 22
click at [0, 0] on input "Новинки" at bounding box center [0, 0] width 0 height 0
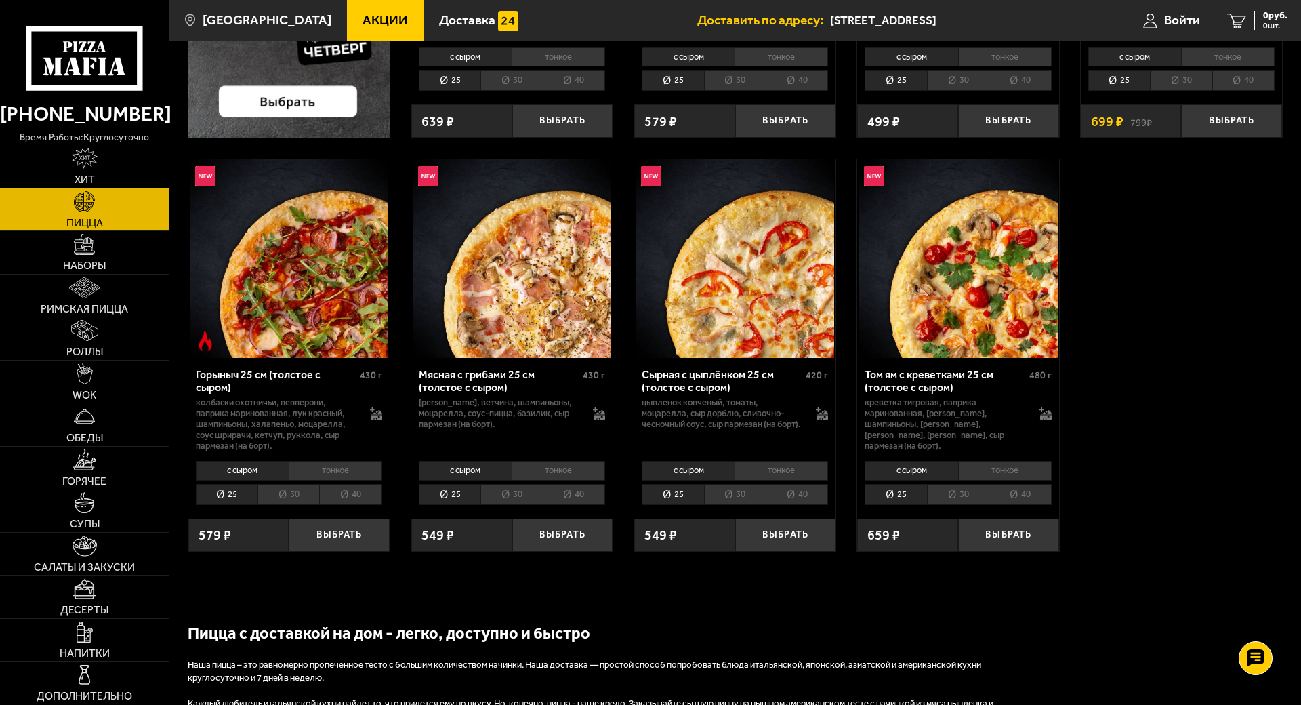
scroll to position [407, 0]
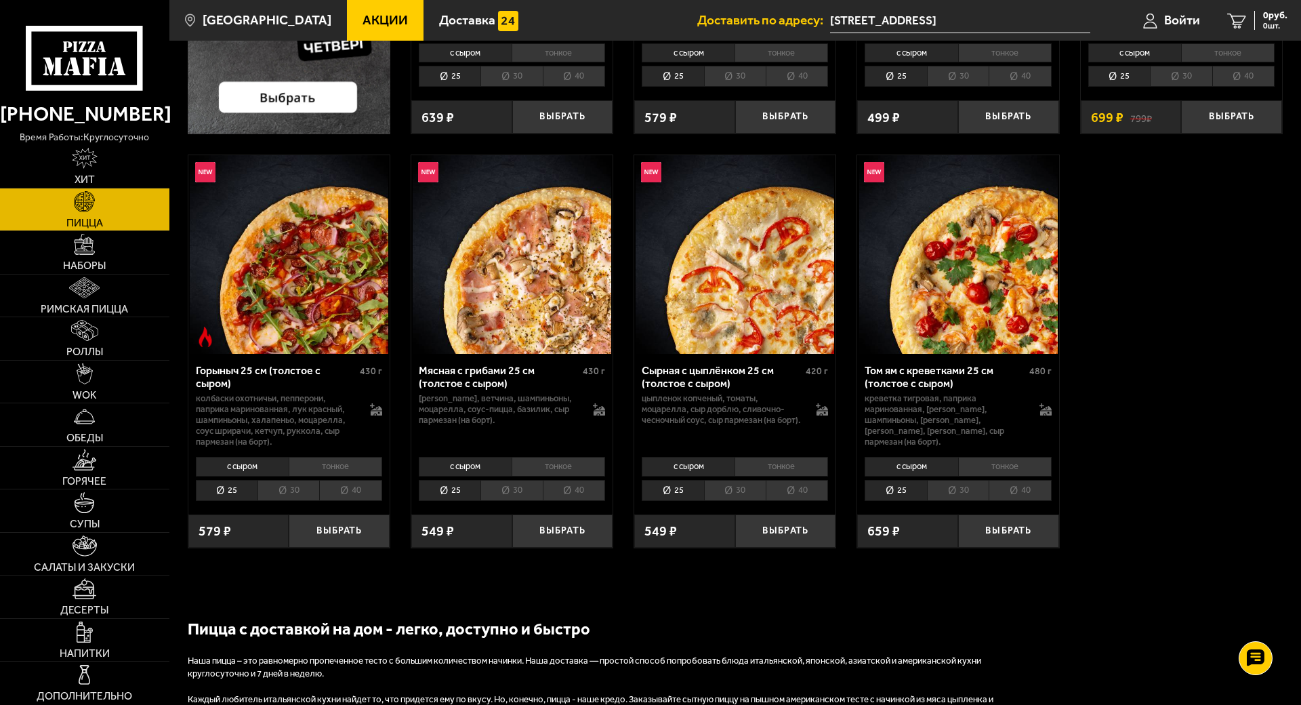
click at [510, 489] on li "30" at bounding box center [511, 490] width 62 height 21
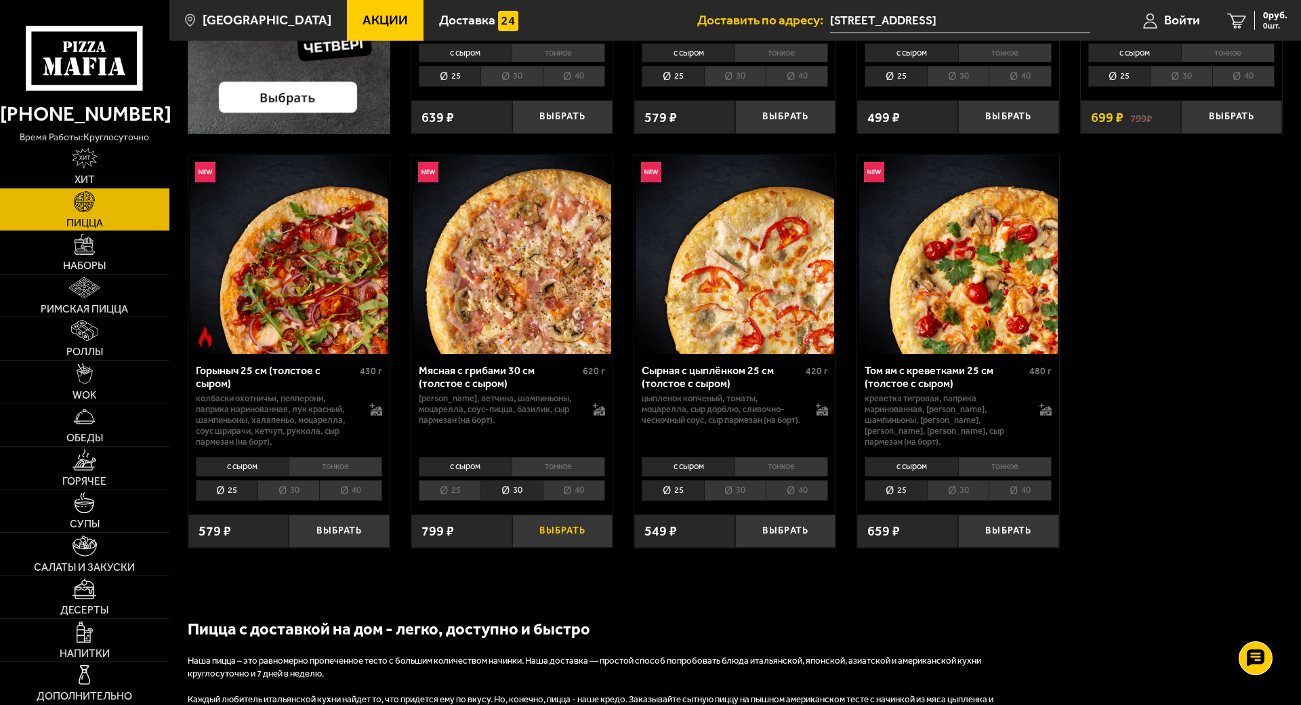
click at [550, 536] on button "Выбрать" at bounding box center [562, 530] width 101 height 33
click at [1273, 20] on span "799 руб." at bounding box center [1269, 15] width 35 height 9
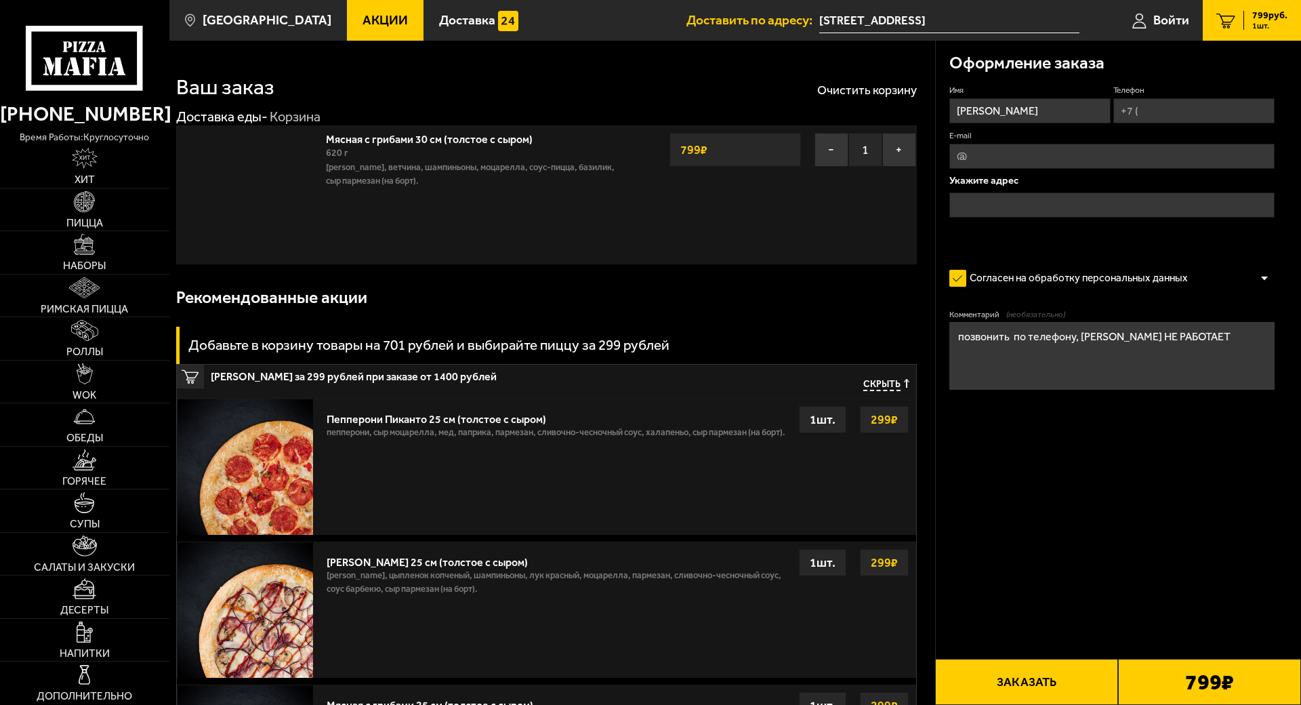
type input "[STREET_ADDRESS]"
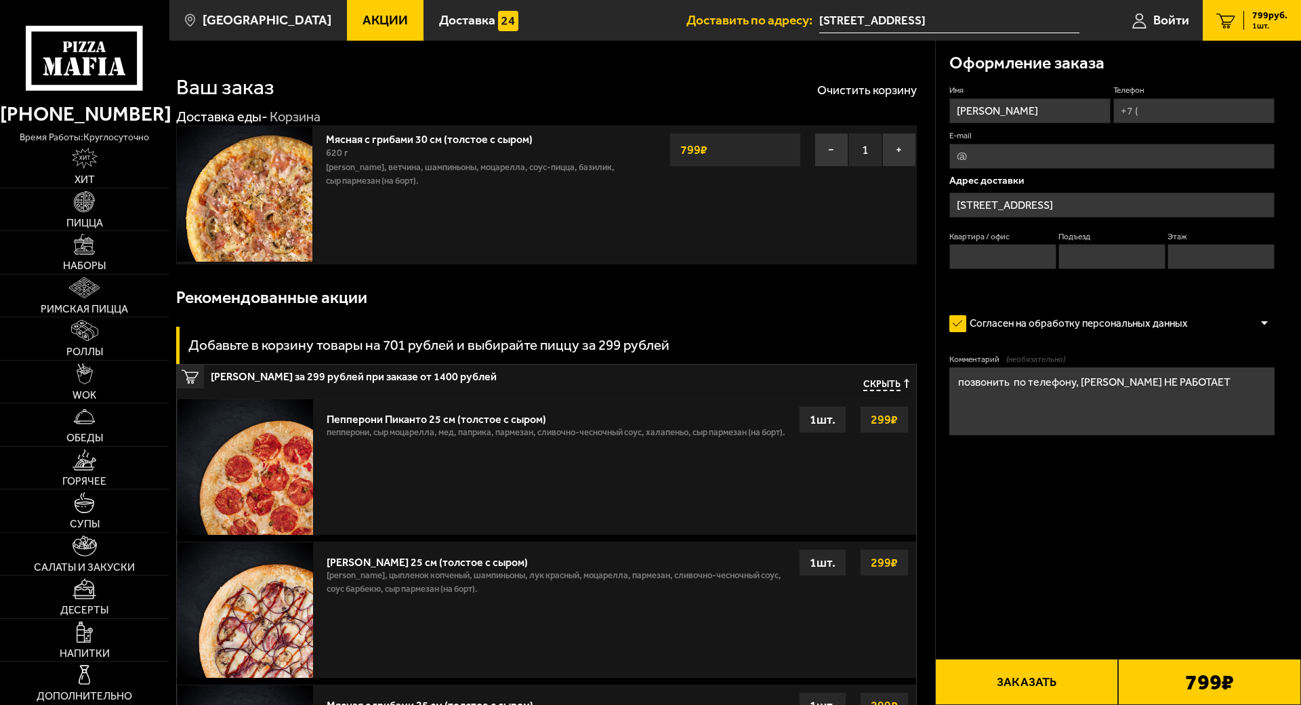
click at [1160, 116] on input "Телефон" at bounding box center [1193, 110] width 161 height 25
type input "[PHONE_NUMBER]"
click at [1028, 255] on input "Квартира / офис" at bounding box center [1002, 256] width 107 height 25
type input "298"
click at [1115, 264] on input "Подъезд" at bounding box center [1111, 256] width 107 height 25
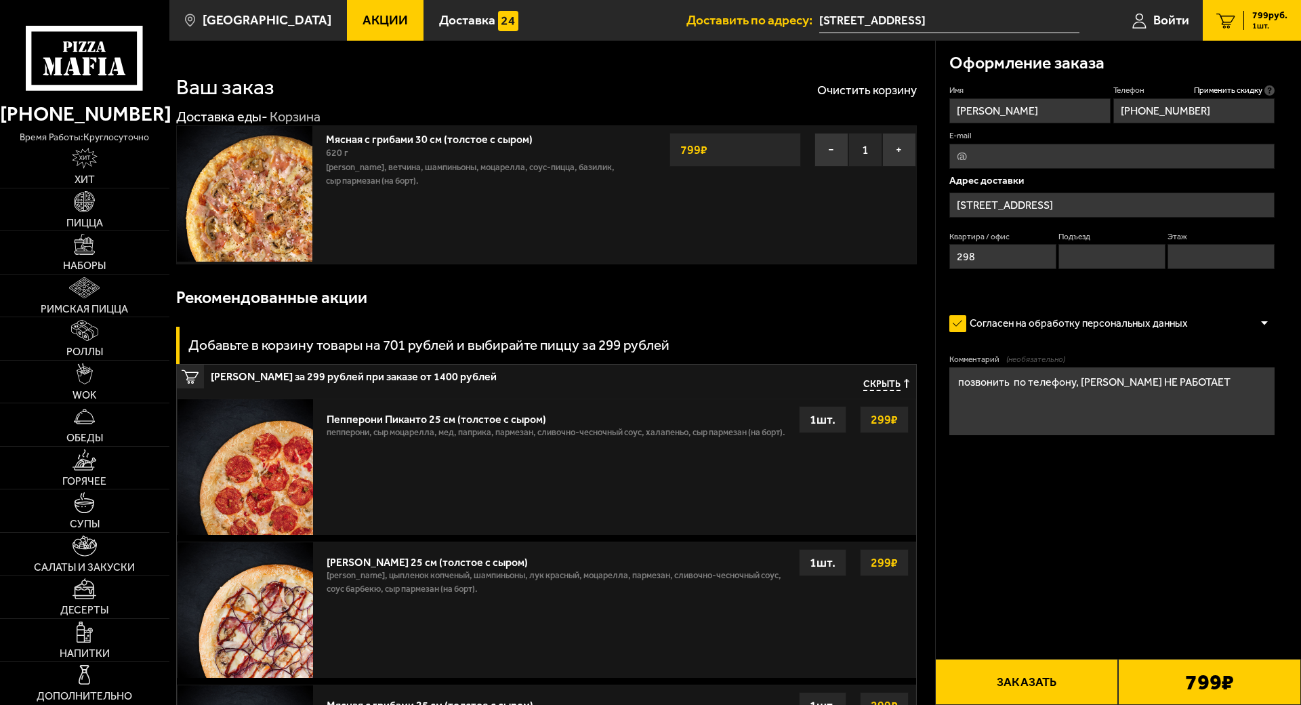
type input "9"
click at [1197, 253] on input "Этаж" at bounding box center [1220, 256] width 107 height 25
type input "1"
click at [1027, 659] on button "Заказать" at bounding box center [1026, 682] width 183 height 46
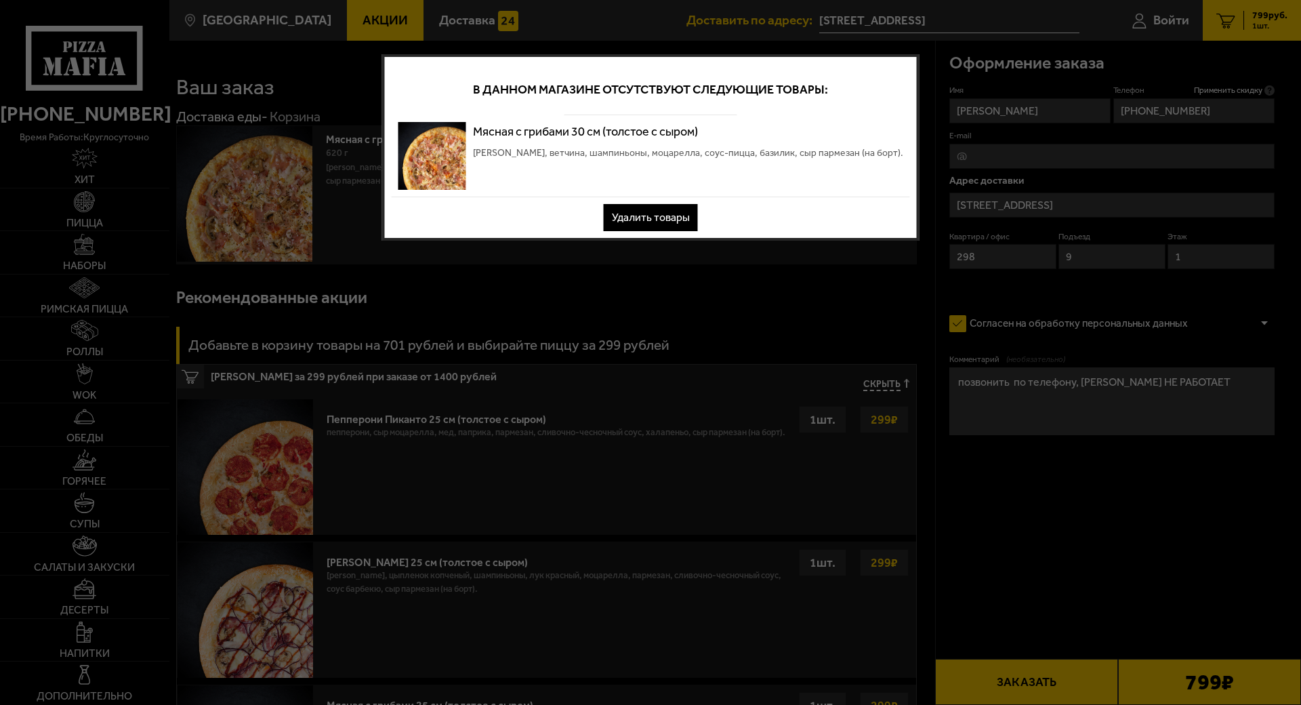
click at [653, 218] on button "Удалить товары" at bounding box center [651, 217] width 94 height 27
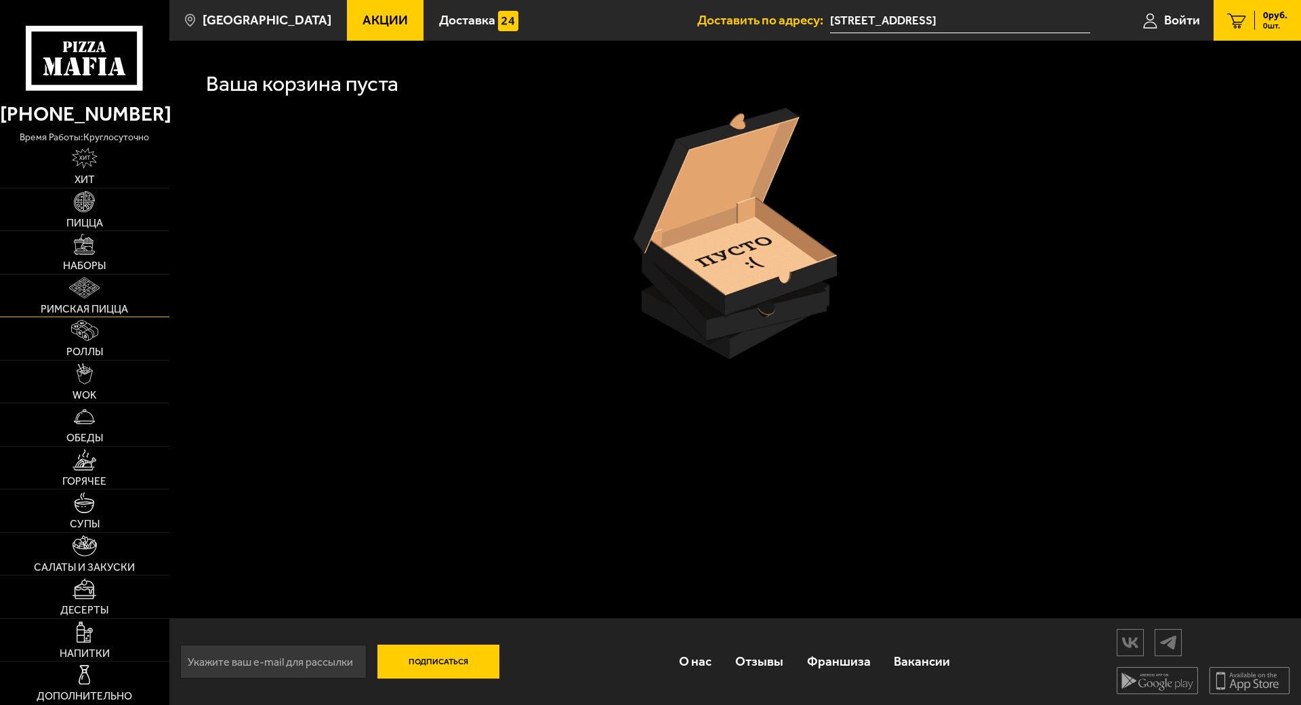
click at [70, 274] on link "Римская пицца" at bounding box center [84, 295] width 169 height 43
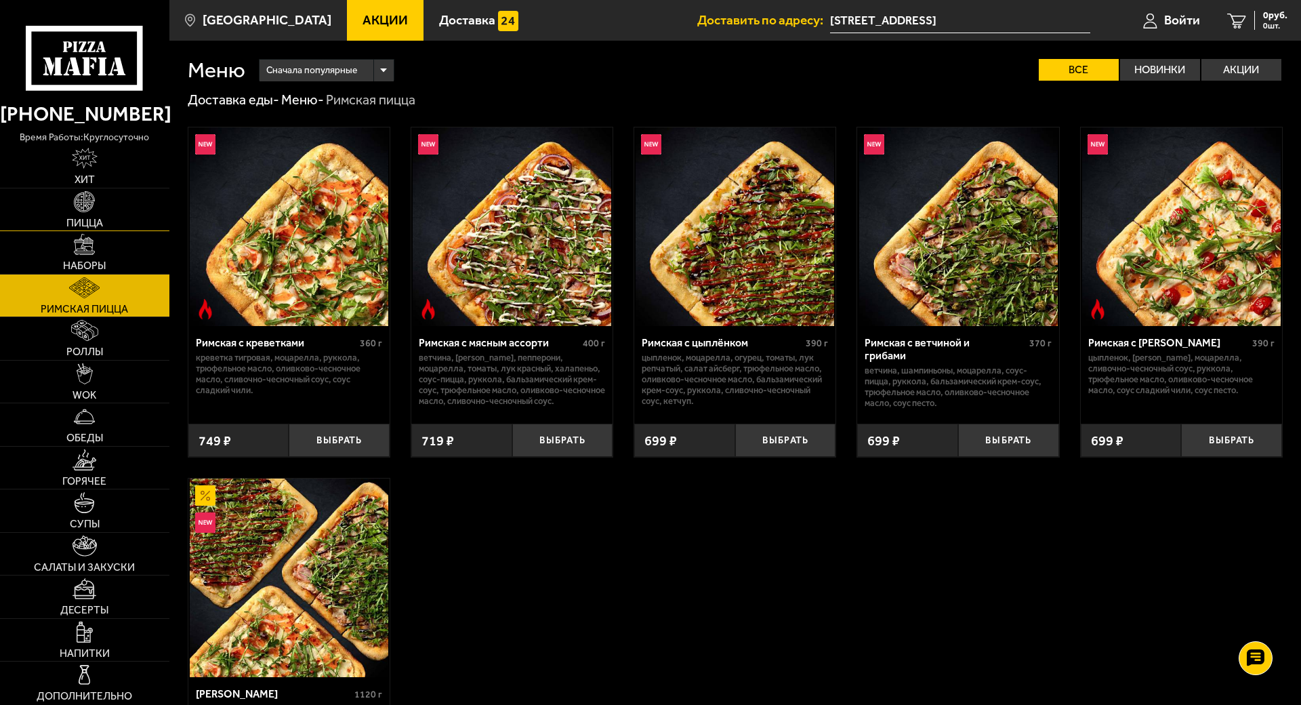
click at [70, 208] on link "Пицца" at bounding box center [84, 209] width 169 height 43
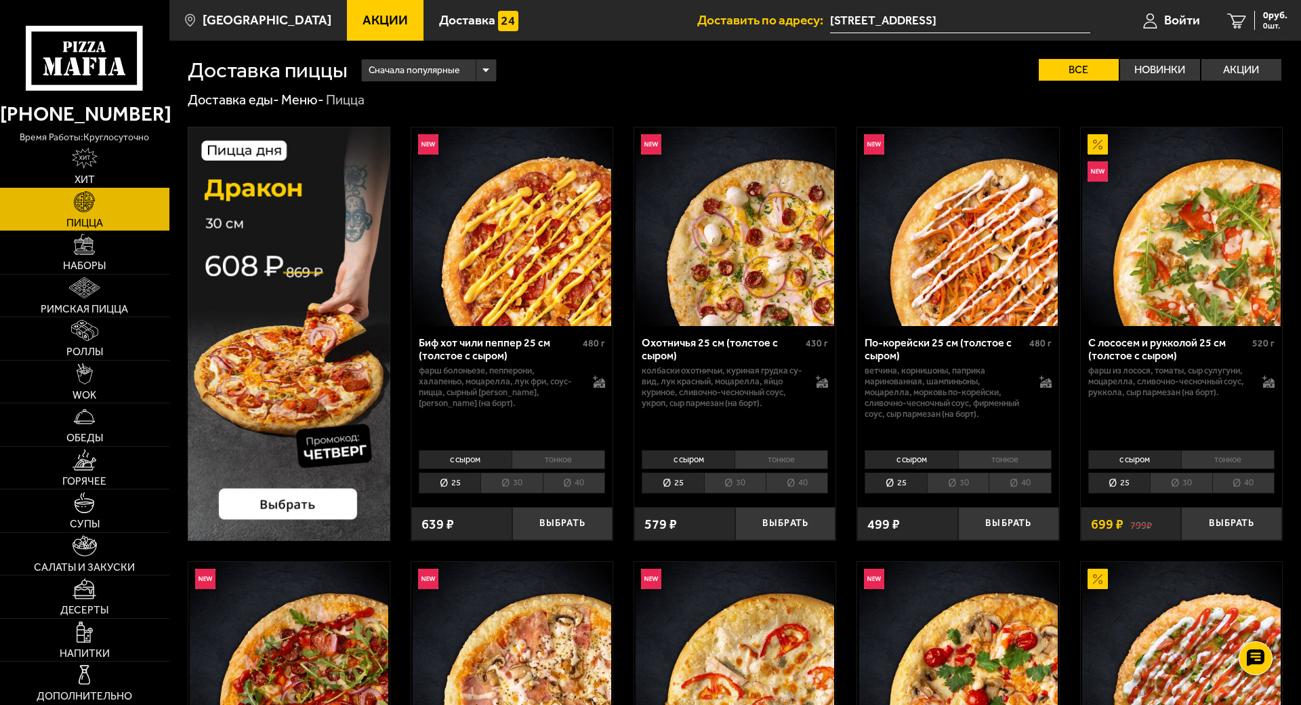
click at [85, 178] on span "Хит" at bounding box center [85, 179] width 20 height 11
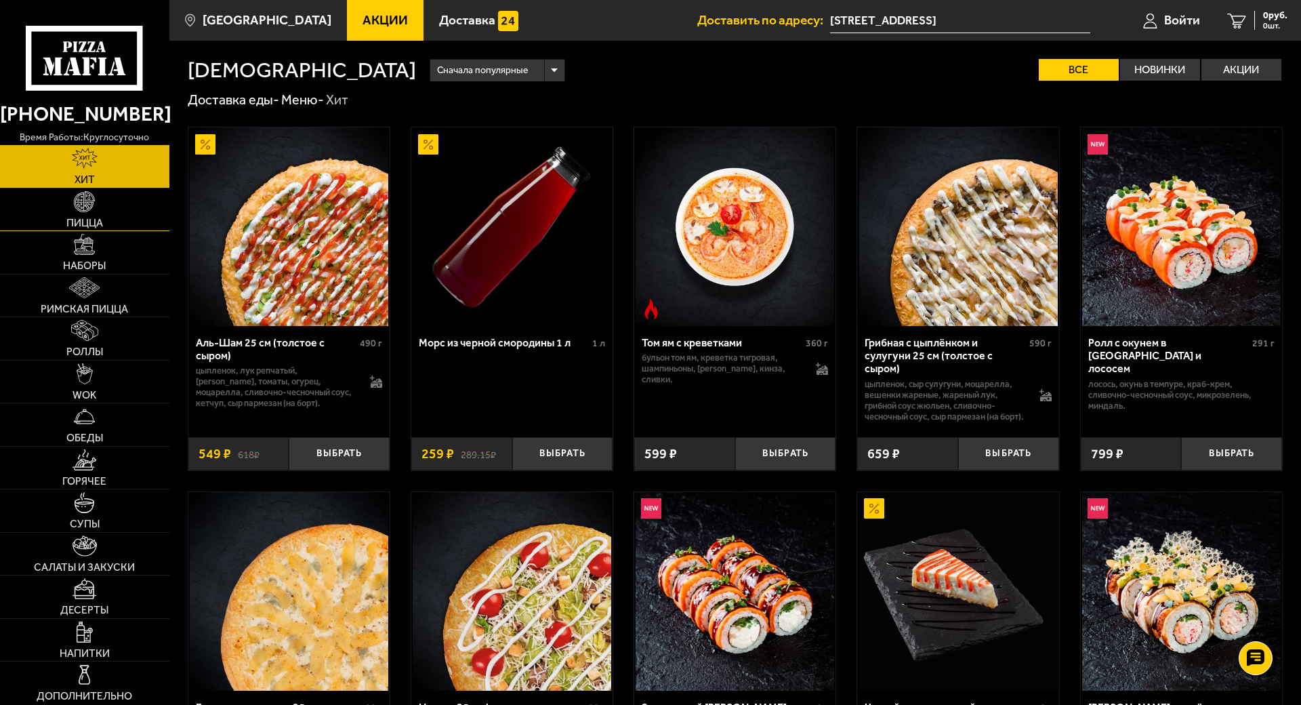
click at [101, 207] on link "Пицца" at bounding box center [84, 209] width 169 height 43
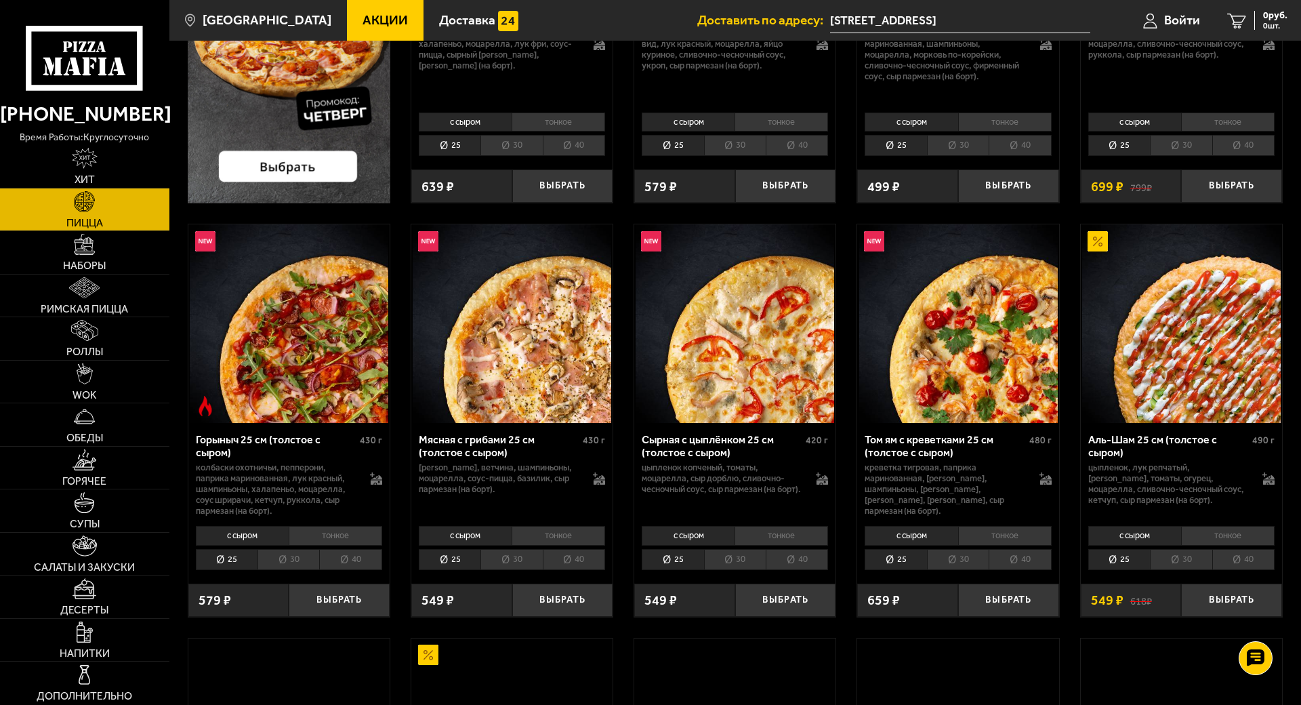
scroll to position [339, 0]
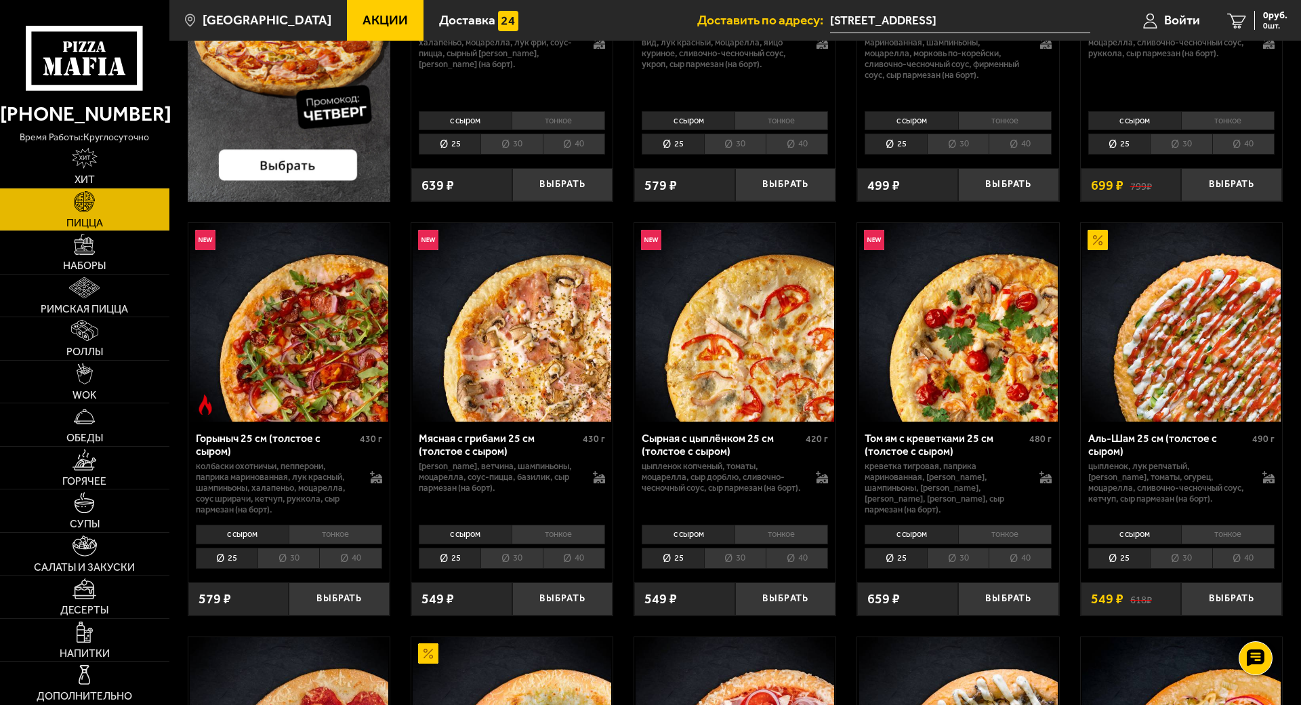
click at [514, 558] on li "30" at bounding box center [511, 557] width 62 height 21
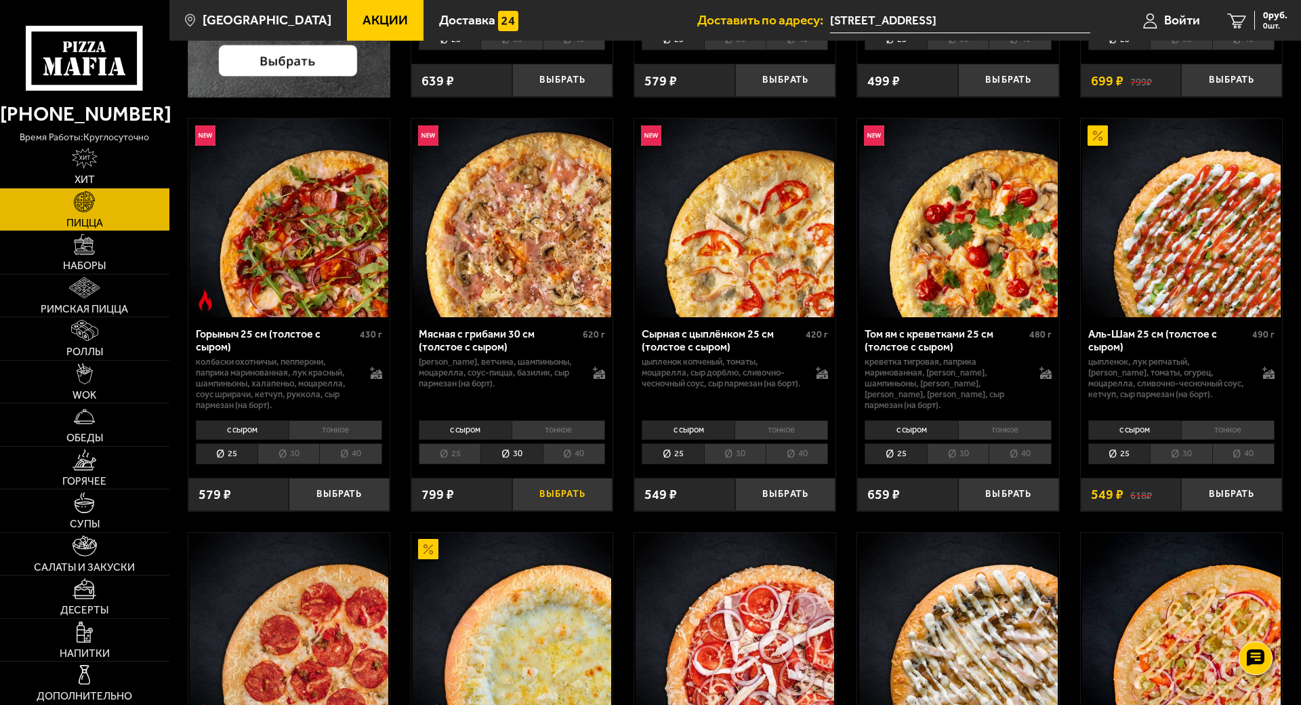
scroll to position [474, 0]
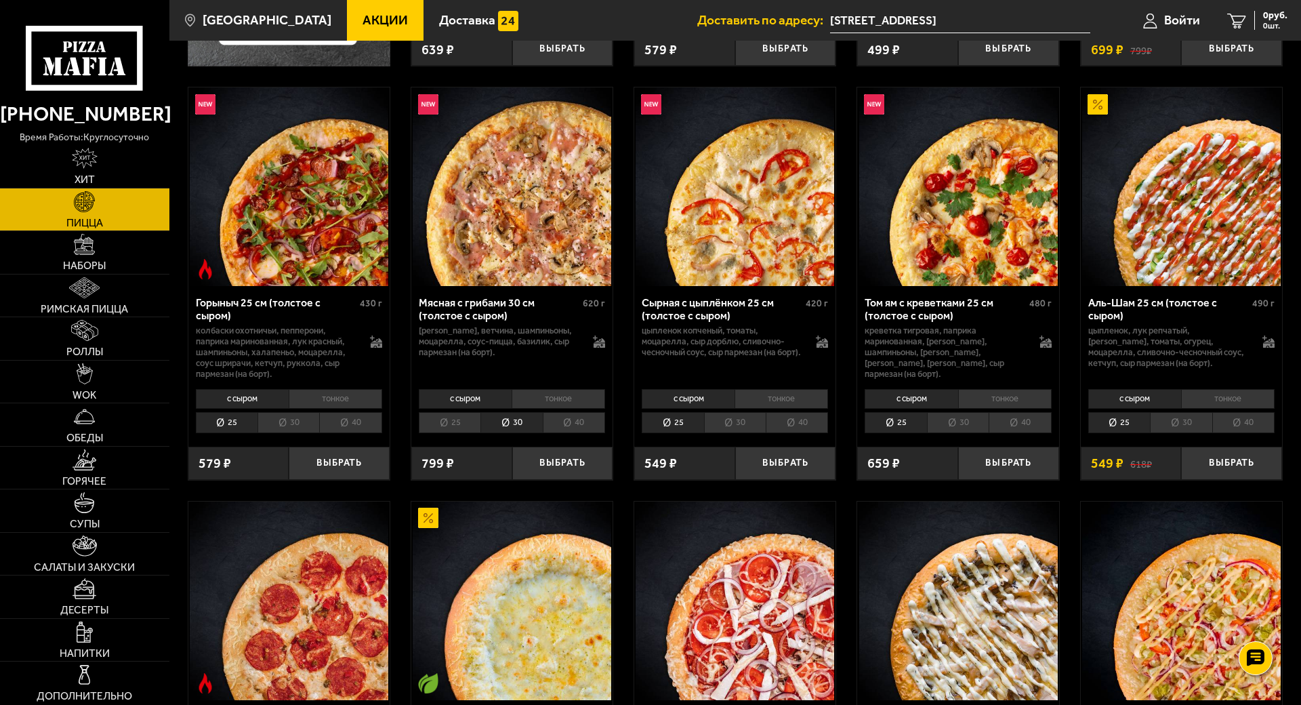
click at [948, 419] on li "30" at bounding box center [958, 422] width 62 height 21
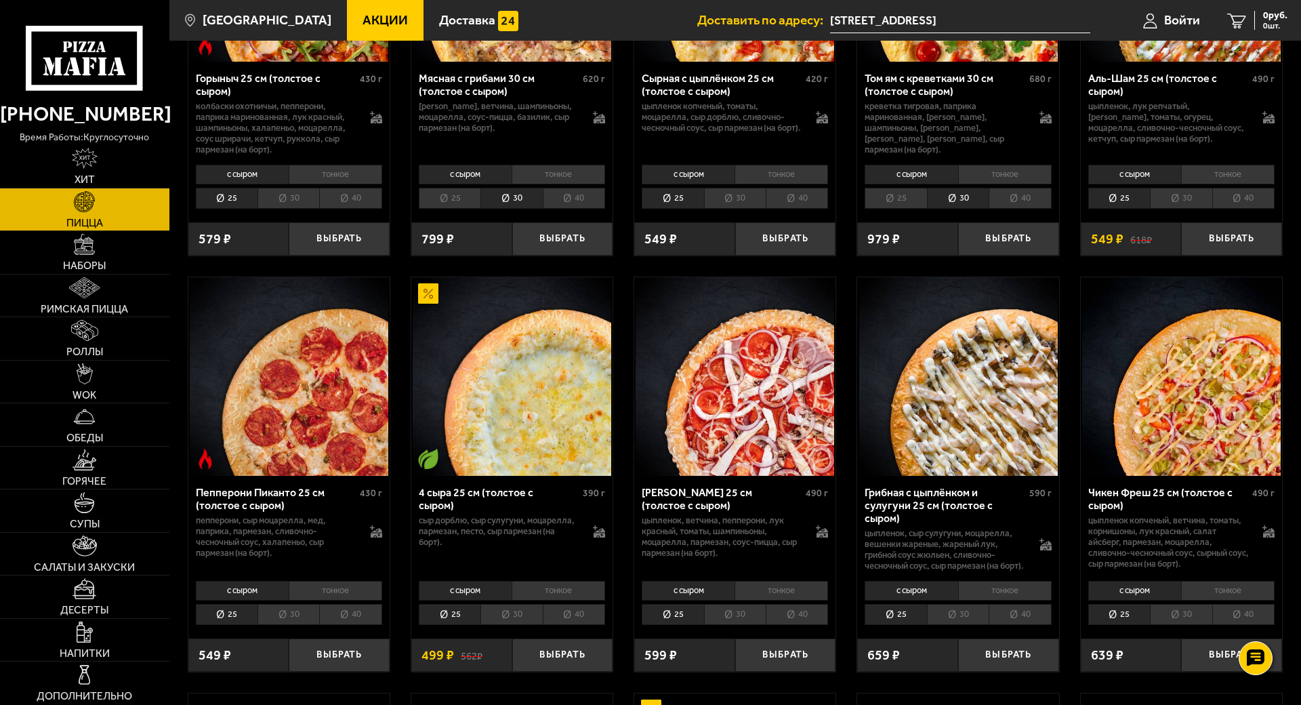
scroll to position [813, 0]
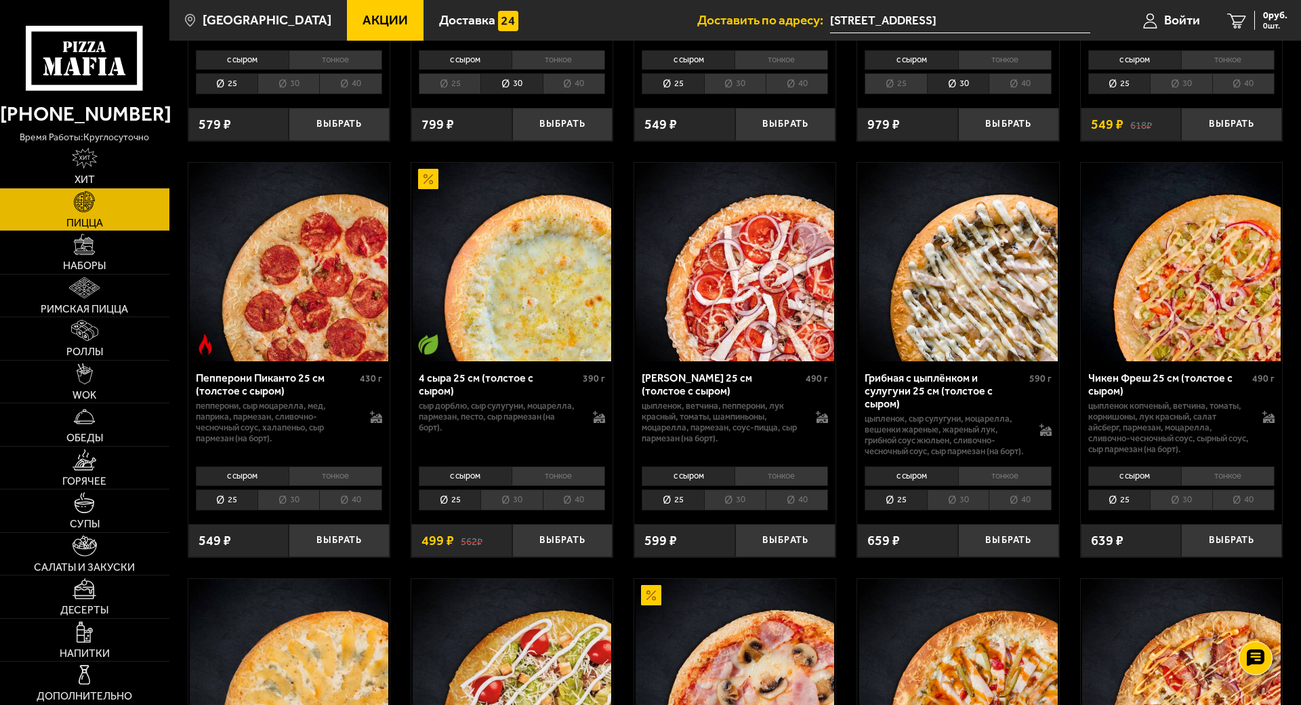
click at [966, 510] on li "30" at bounding box center [958, 499] width 62 height 21
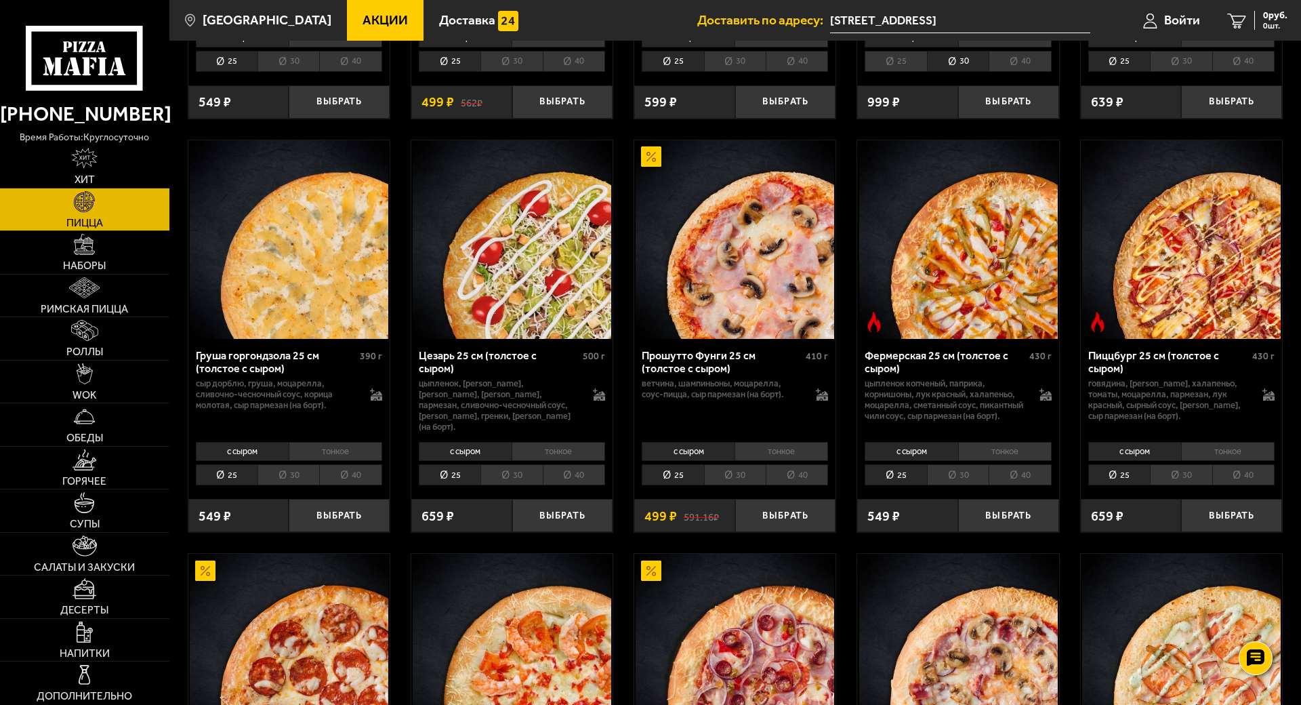
scroll to position [1287, 0]
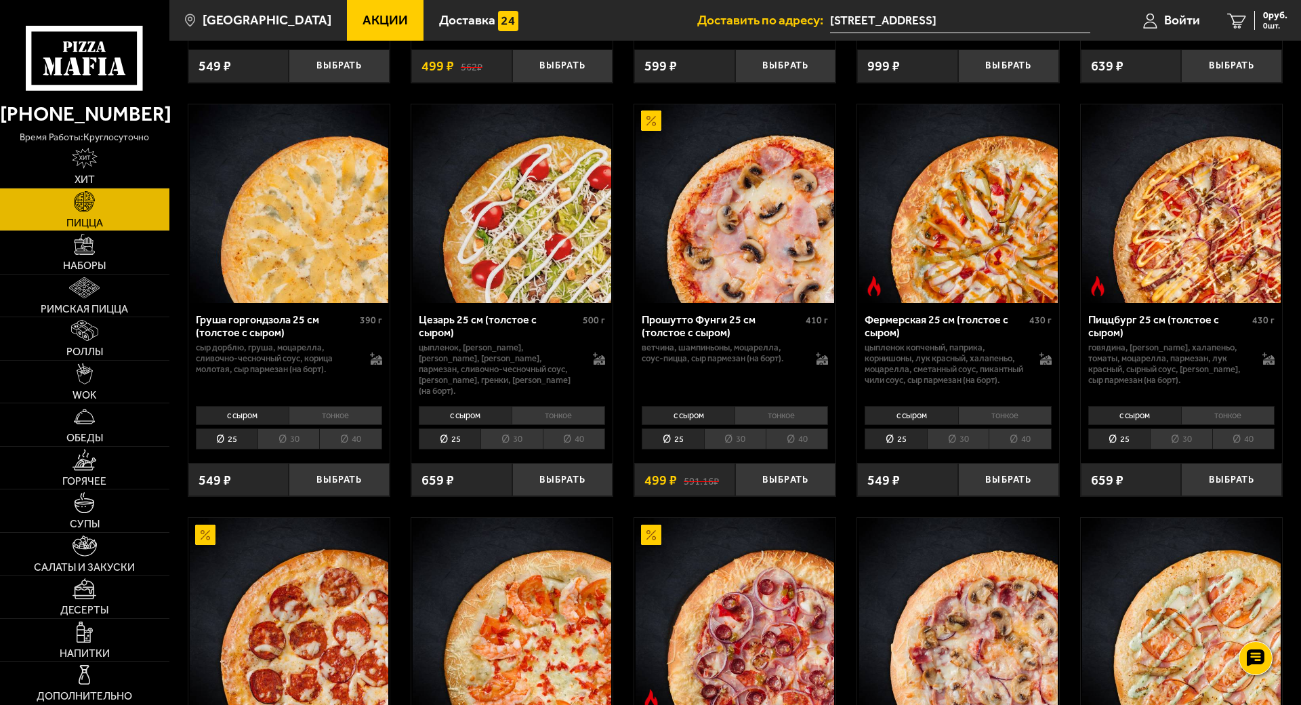
click at [1186, 447] on li "30" at bounding box center [1181, 438] width 62 height 21
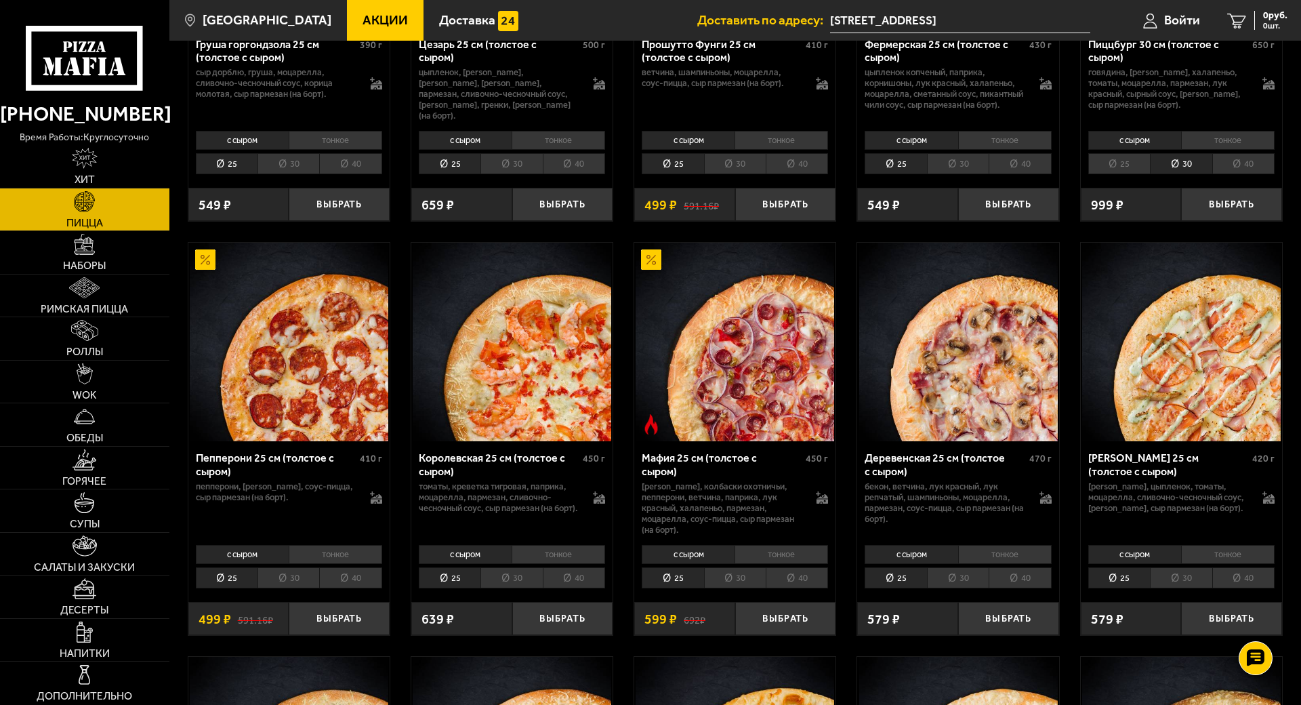
scroll to position [1558, 0]
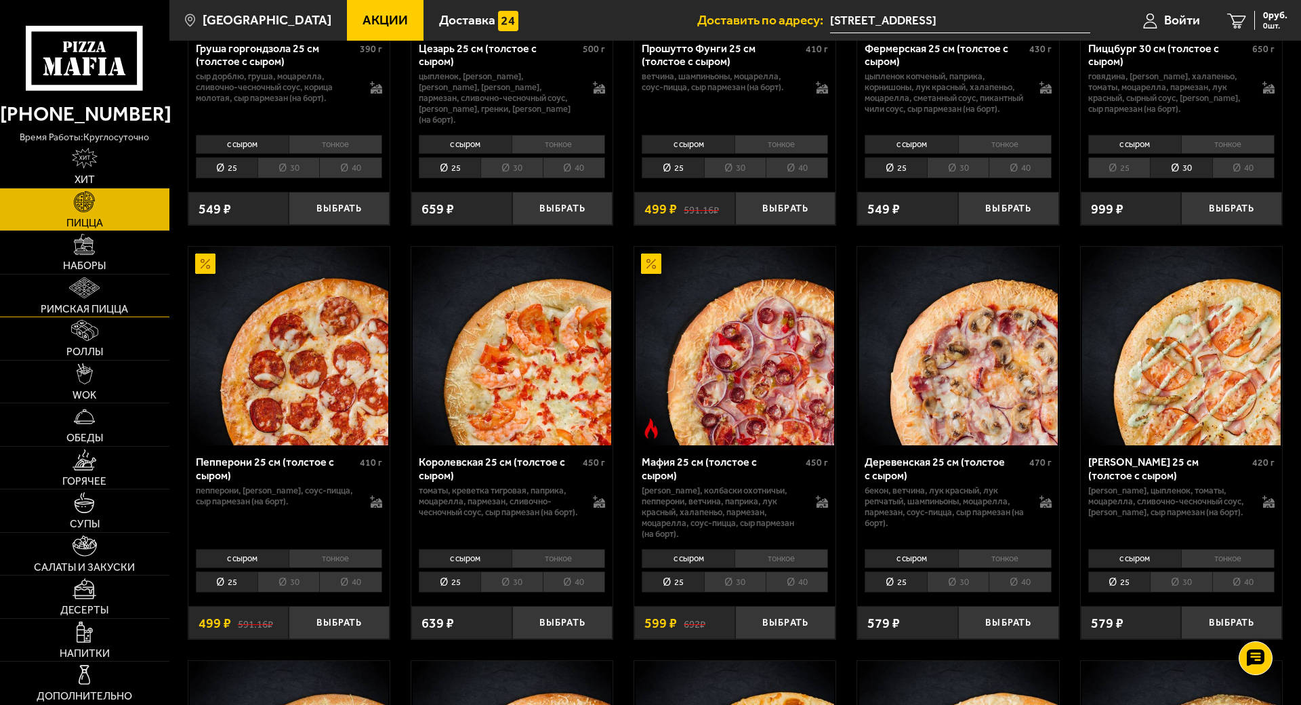
click at [94, 282] on link "Римская пицца" at bounding box center [84, 295] width 169 height 43
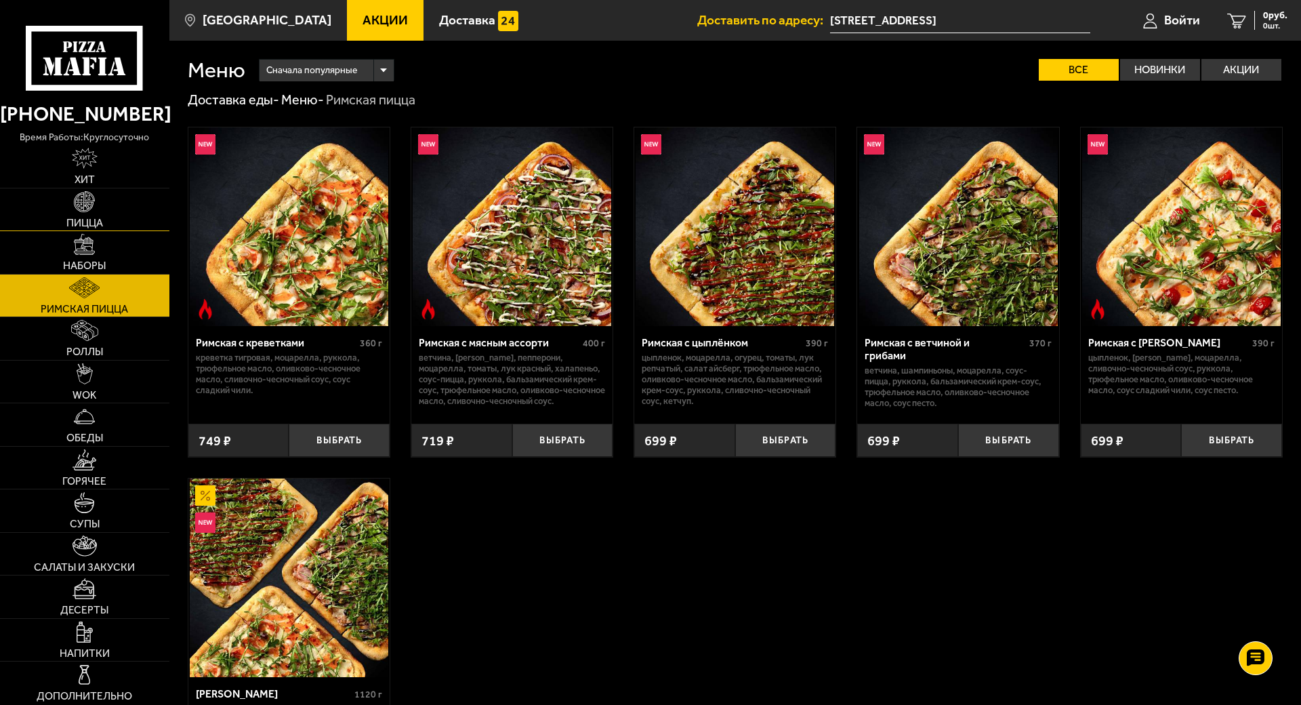
click at [82, 199] on img at bounding box center [84, 201] width 21 height 21
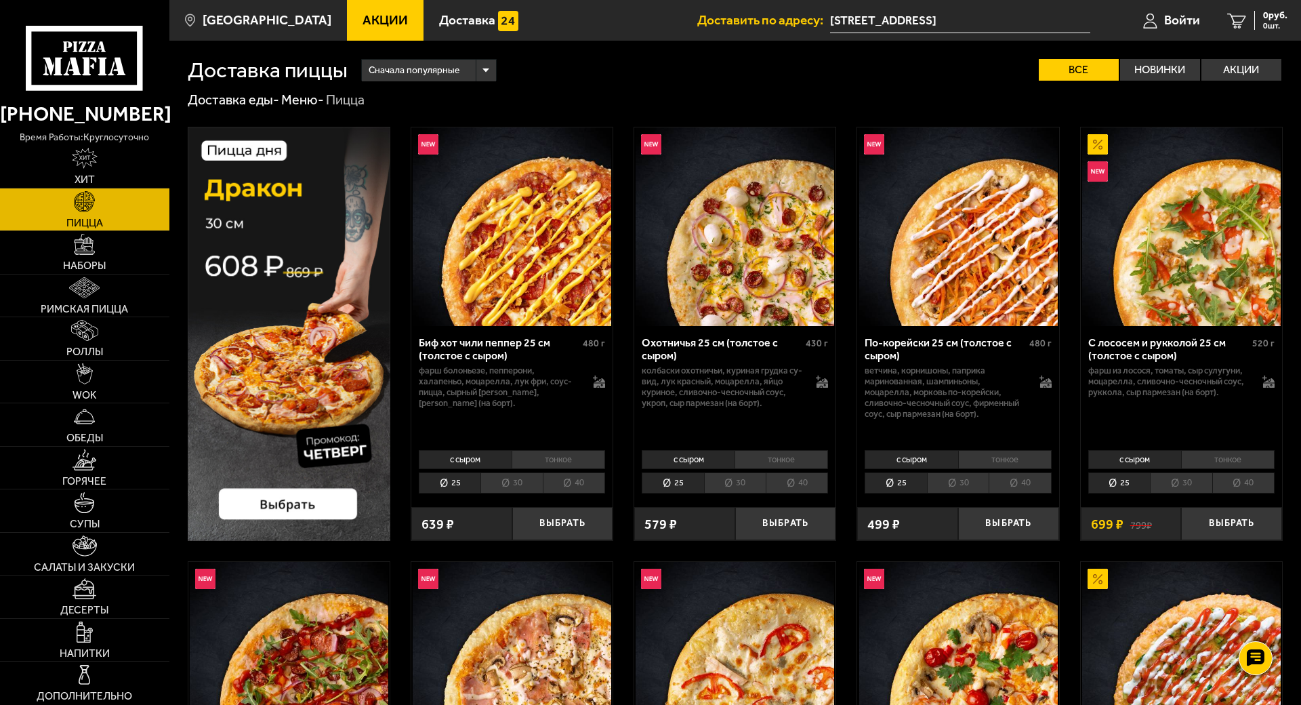
click at [936, 478] on li "30" at bounding box center [958, 482] width 62 height 21
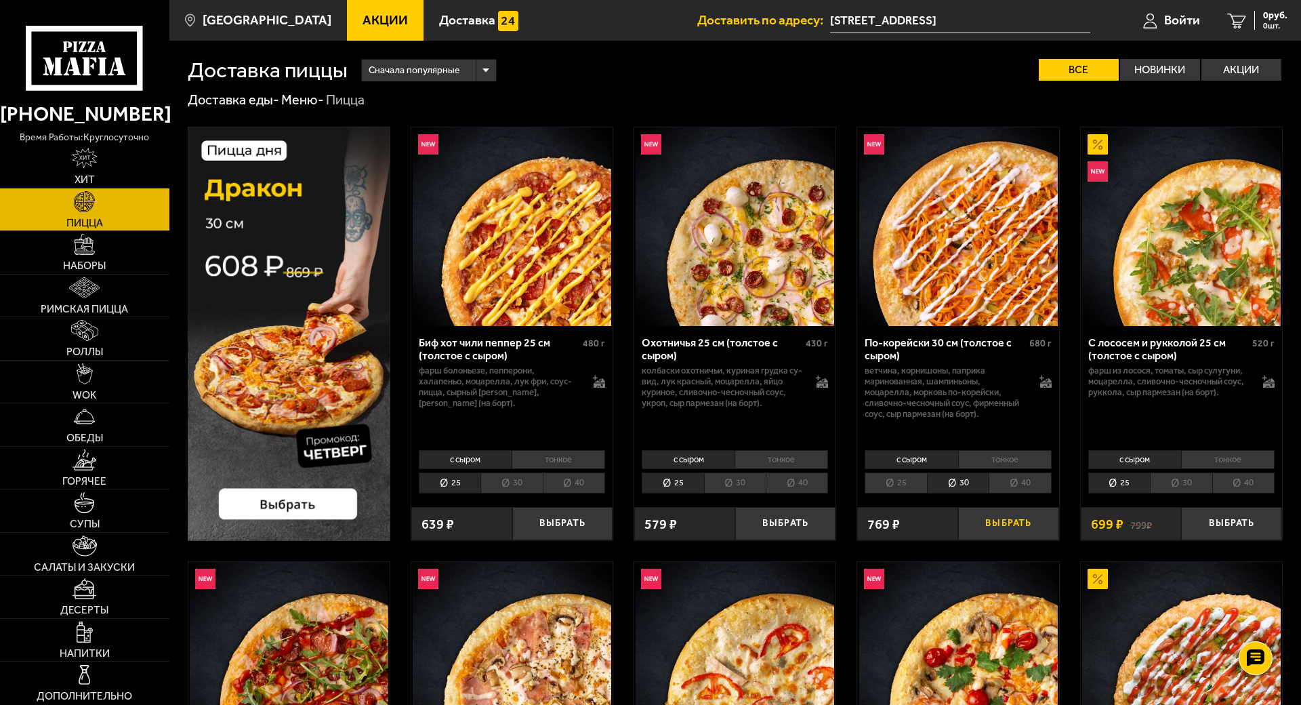
click at [1023, 524] on button "Выбрать" at bounding box center [1008, 523] width 101 height 33
click at [1259, 24] on span "1 шт." at bounding box center [1269, 26] width 35 height 8
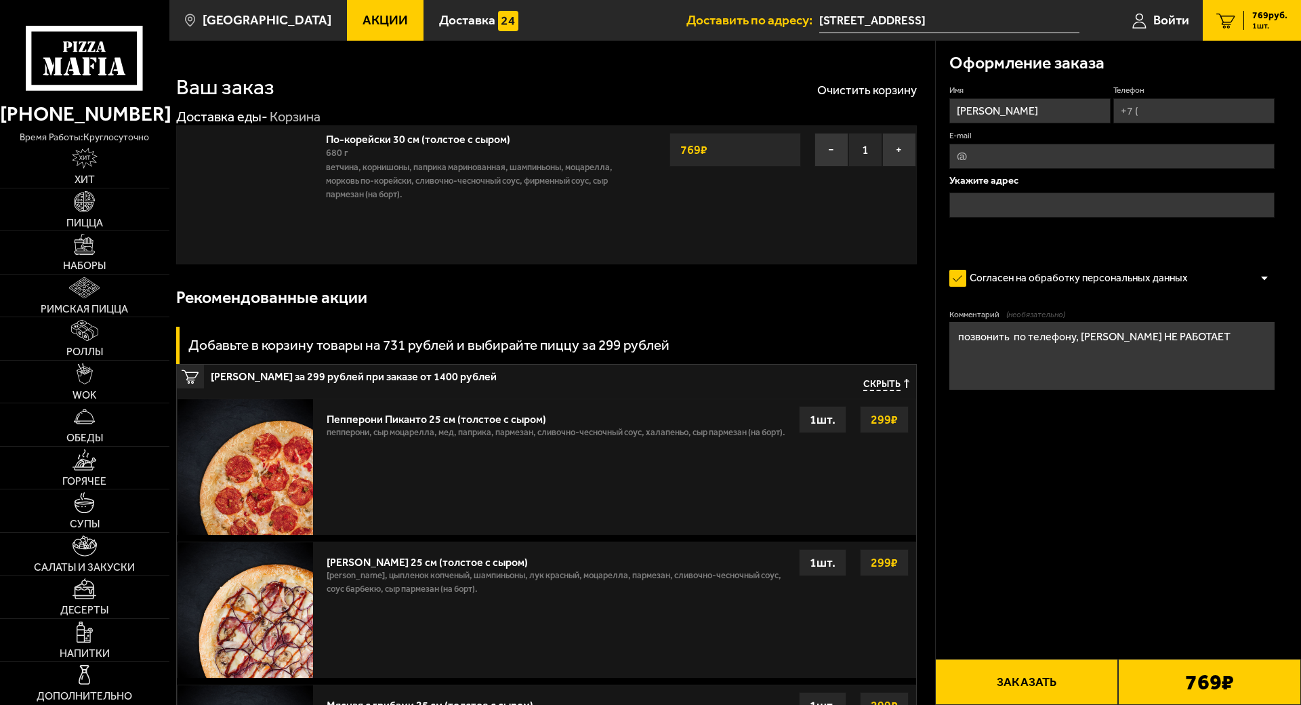
type input "[STREET_ADDRESS]"
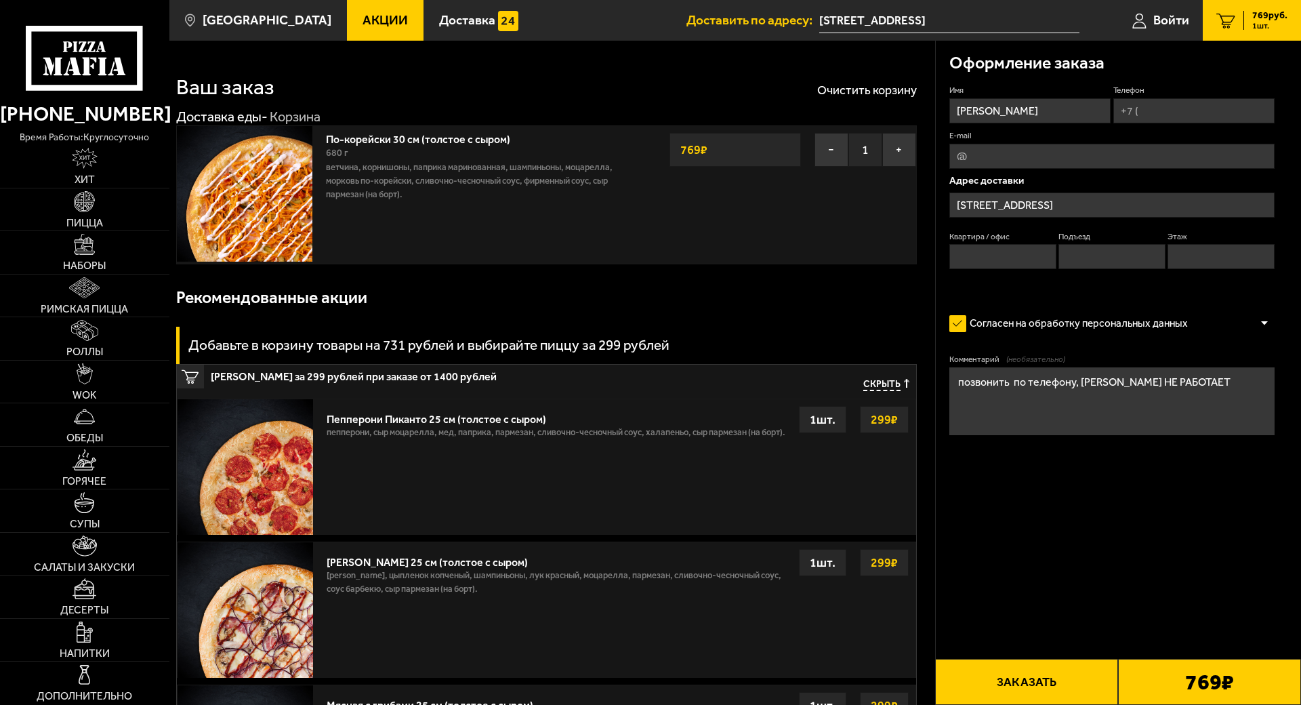
click at [1158, 110] on input "Телефон" at bounding box center [1193, 110] width 161 height 25
type input "[PHONE_NUMBER]"
click at [1001, 264] on input "Квартира / офис" at bounding box center [1002, 256] width 107 height 25
type input "298"
click at [1098, 259] on input "Подъезд" at bounding box center [1111, 256] width 107 height 25
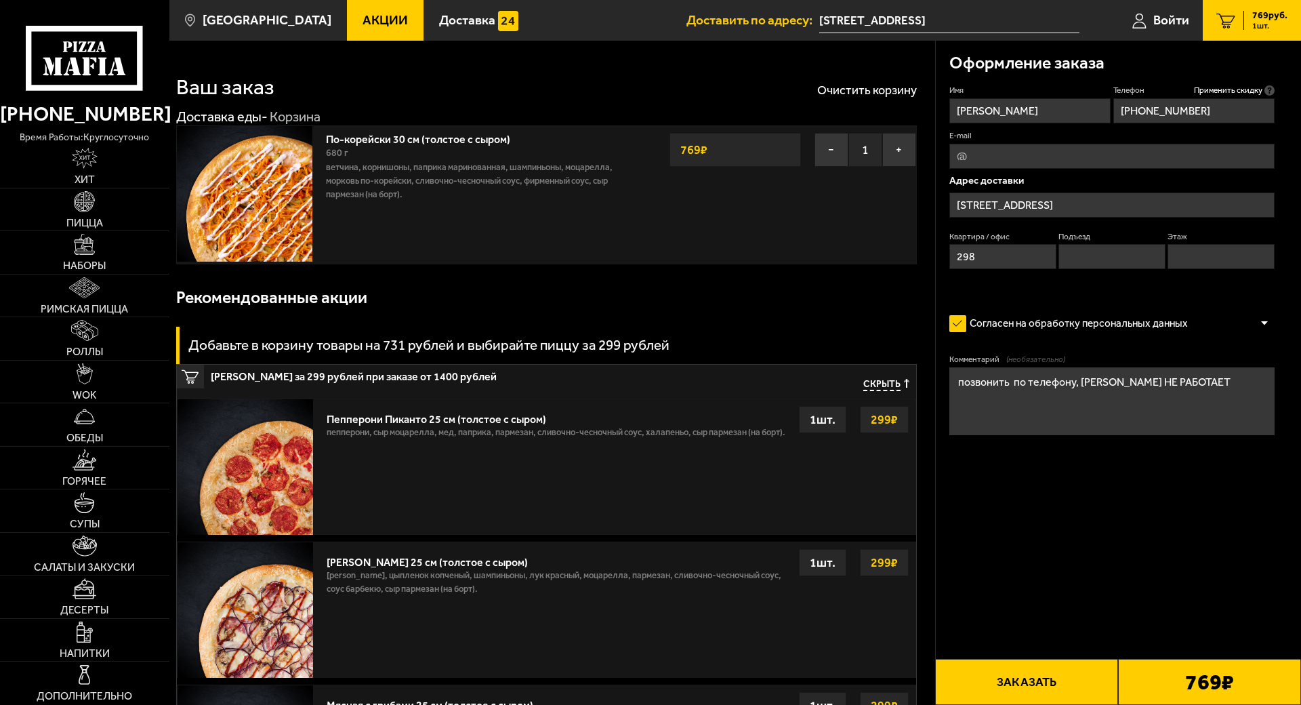
type input "9"
click at [1182, 255] on input "Этаж" at bounding box center [1220, 256] width 107 height 25
type input "1"
click at [1037, 659] on button "Заказать" at bounding box center [1026, 682] width 183 height 46
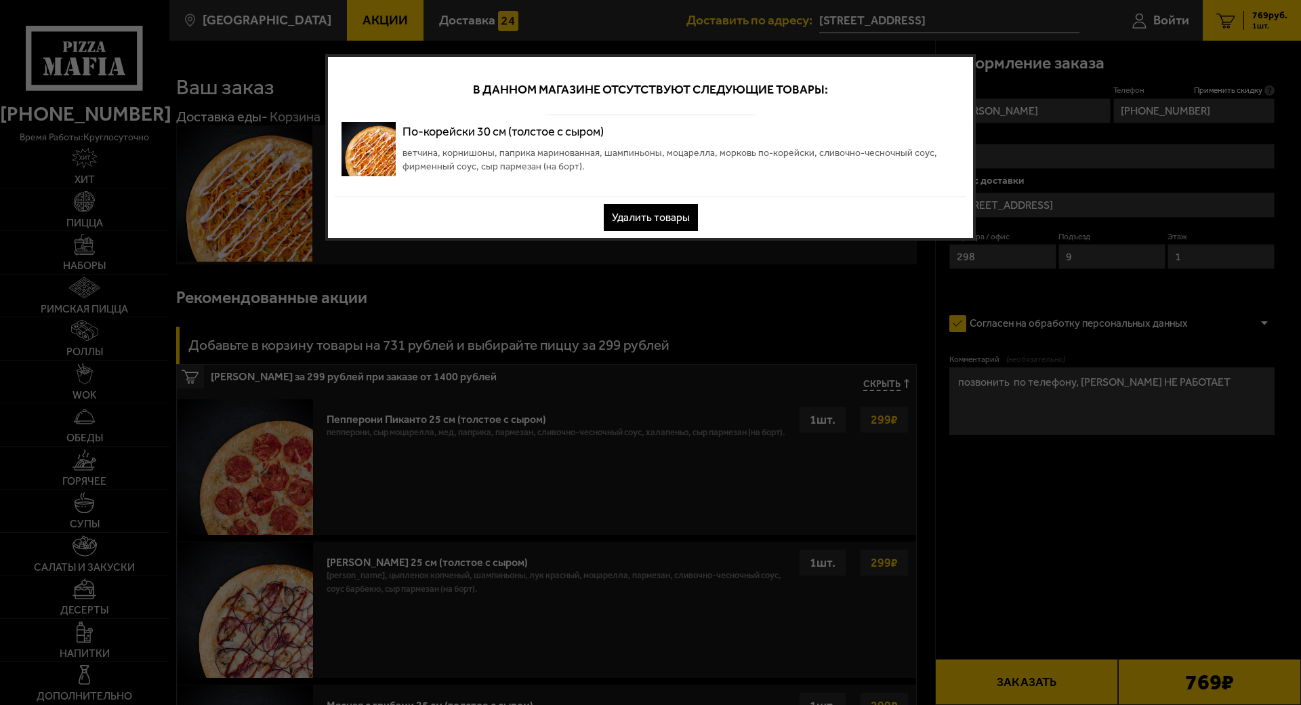
click at [654, 216] on button "Удалить товары" at bounding box center [651, 217] width 94 height 27
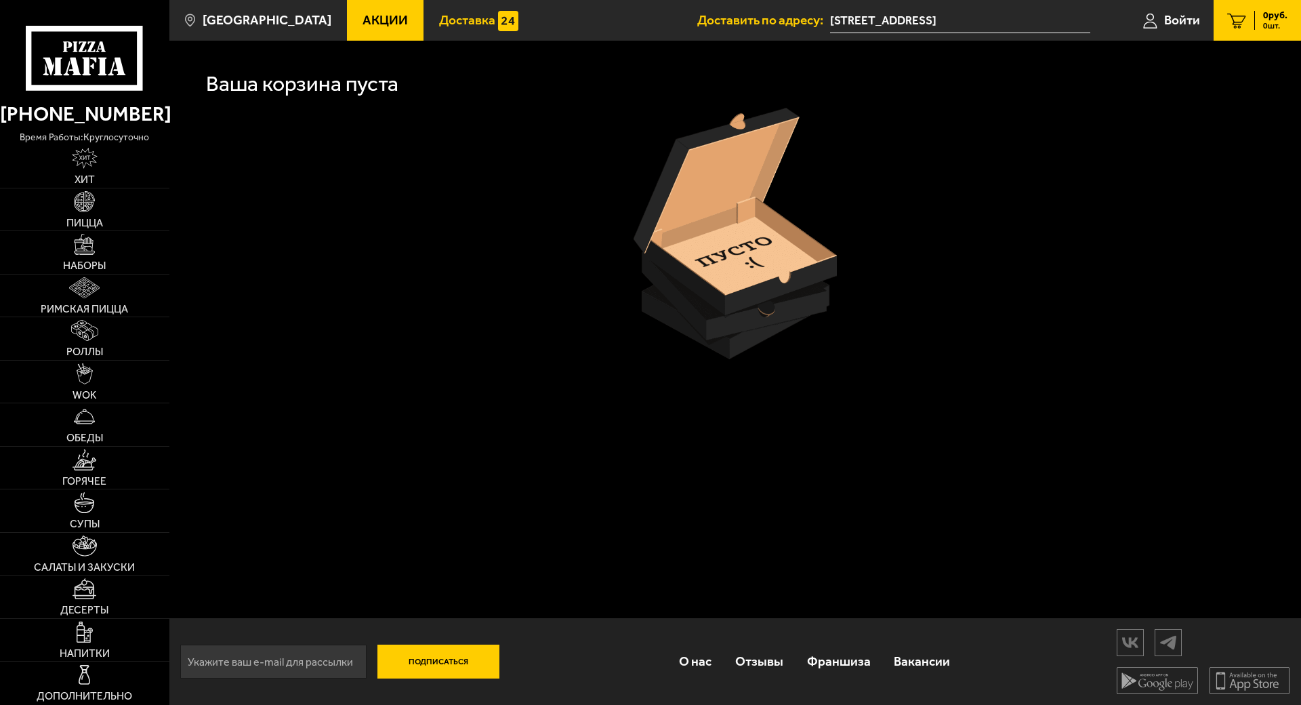
click at [446, 16] on span "Доставка" at bounding box center [467, 20] width 56 height 13
